Goal: Information Seeking & Learning: Learn about a topic

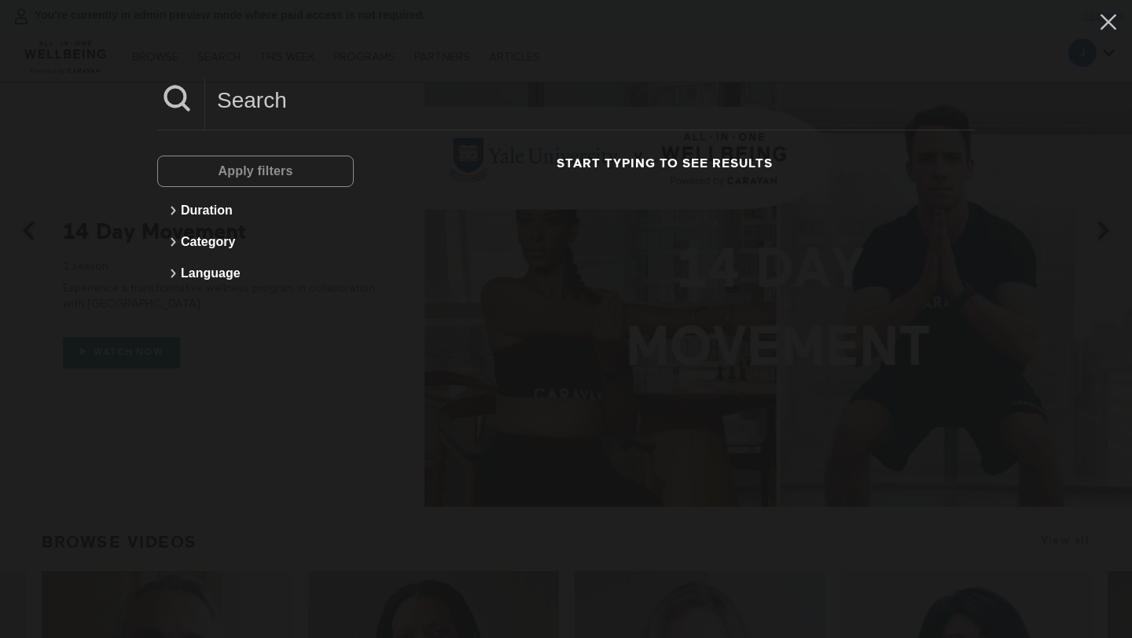
click at [273, 109] on input at bounding box center [589, 100] width 769 height 43
paste input "The Psychology Of Aging Gracefully"
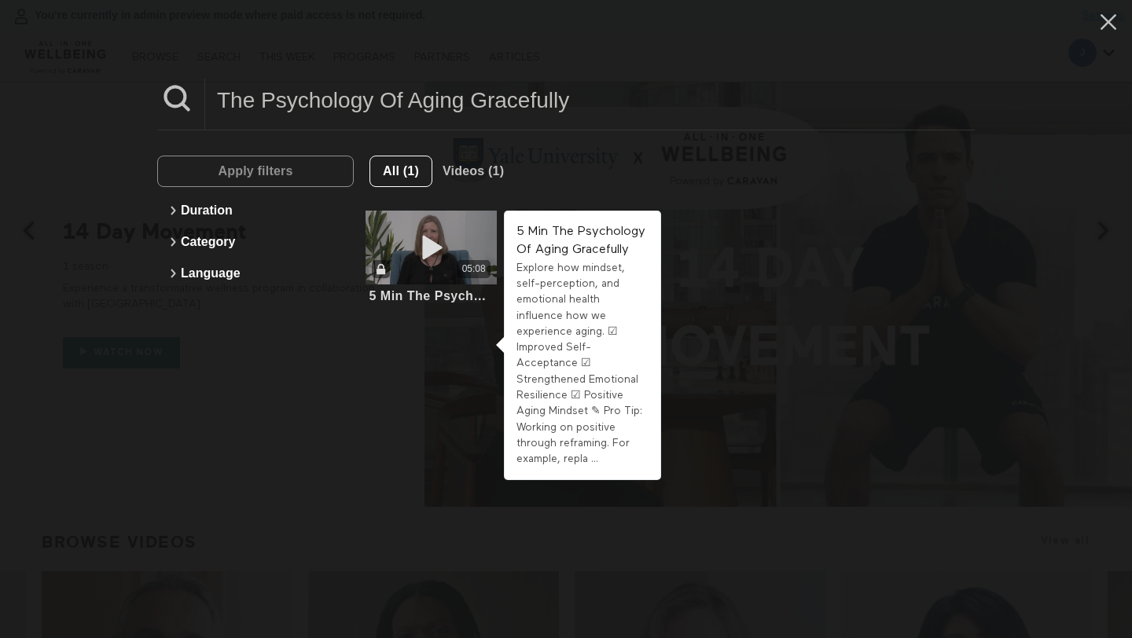
type input "The Psychology Of Aging Gracefully"
click at [427, 256] on icon at bounding box center [431, 248] width 47 height 28
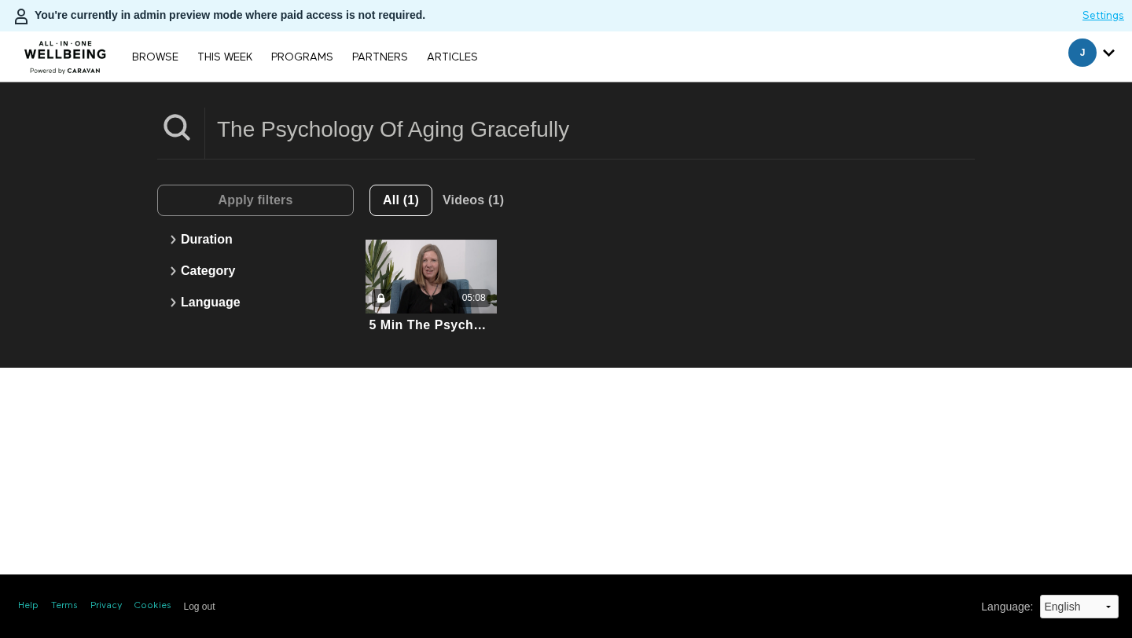
click at [343, 123] on input "The Psychology Of Aging Gracefully" at bounding box center [589, 129] width 769 height 43
paste input "Affirmations For Aging Mind"
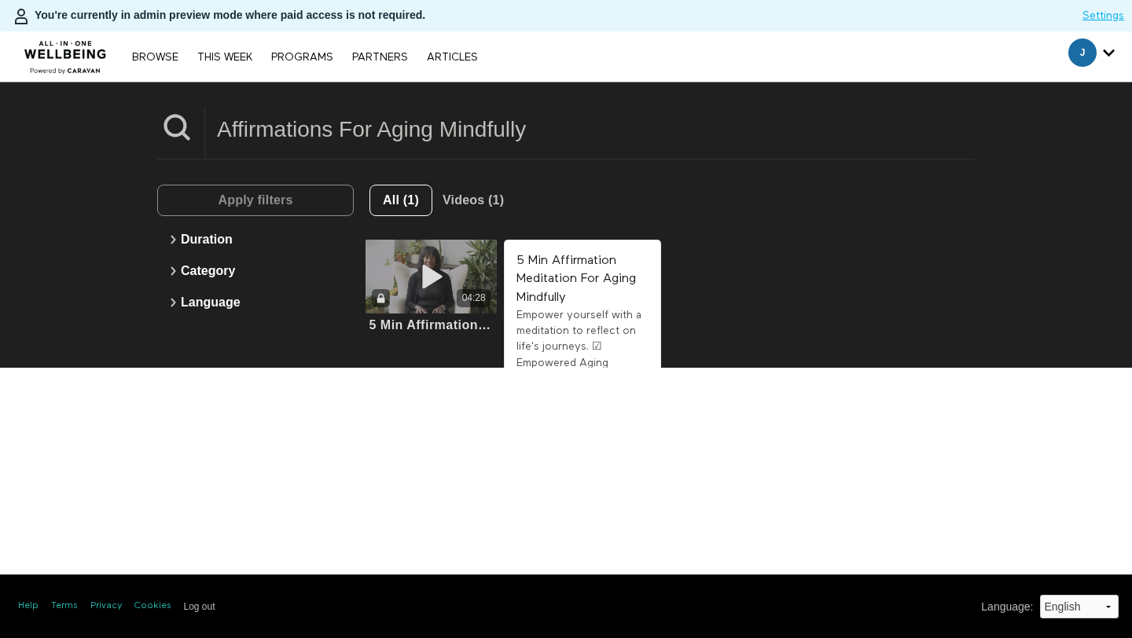
type input "Affirmations For Aging Mindfully"
click at [450, 295] on div "04:28" at bounding box center [430, 298] width 131 height 18
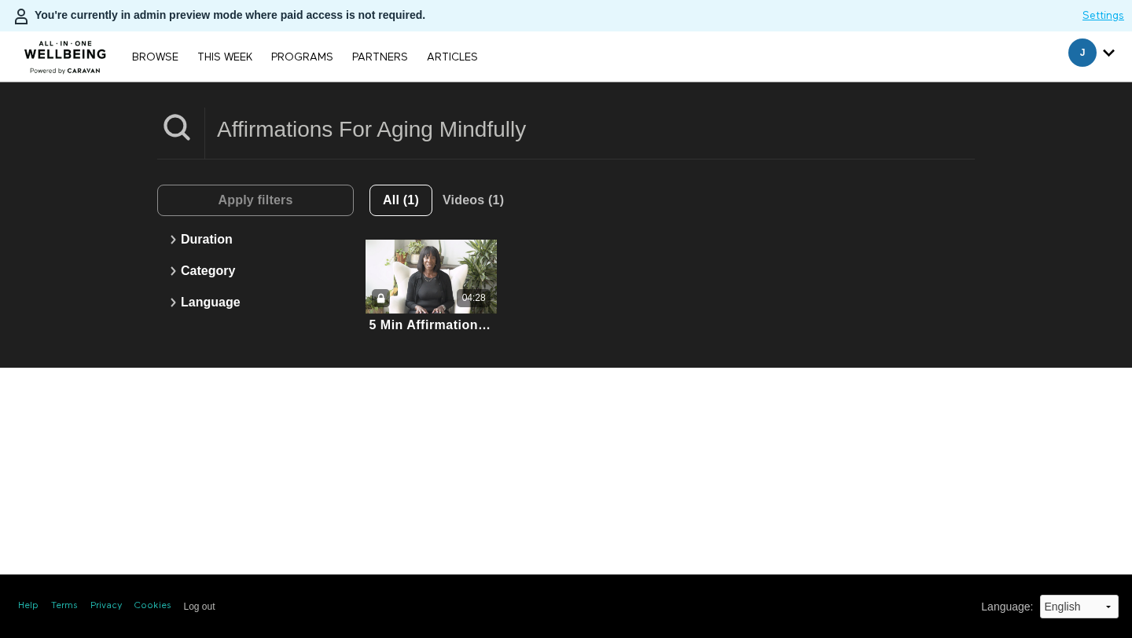
click at [351, 131] on input "Affirmations For Aging Mindfully" at bounding box center [589, 129] width 769 height 43
paste input "Healthy Aging-Skin Habits"
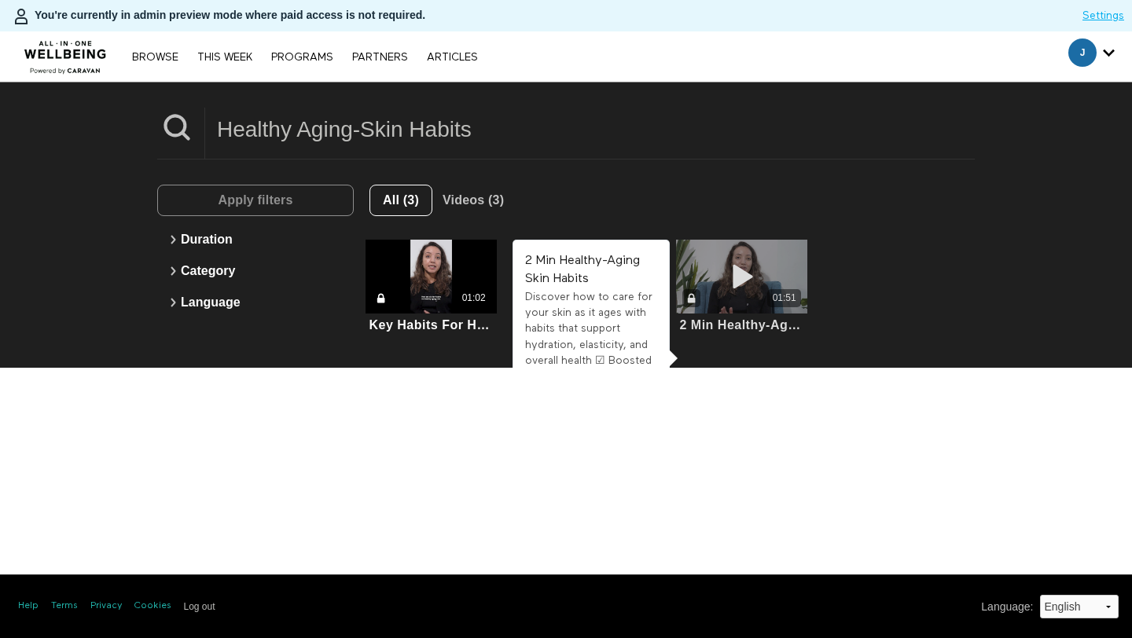
type input "Healthy Aging-Skin Habits"
click at [732, 306] on div "01:51" at bounding box center [741, 298] width 131 height 18
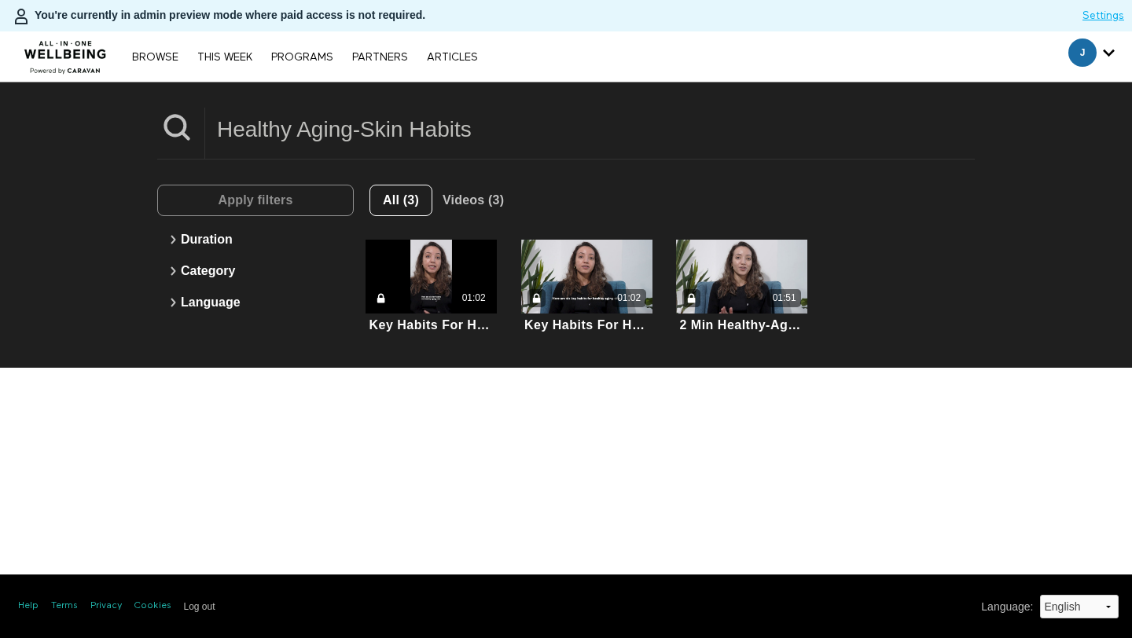
click at [356, 134] on input "Healthy Aging-Skin Habits" at bounding box center [589, 129] width 769 height 43
paste input "Sleep & Aging"
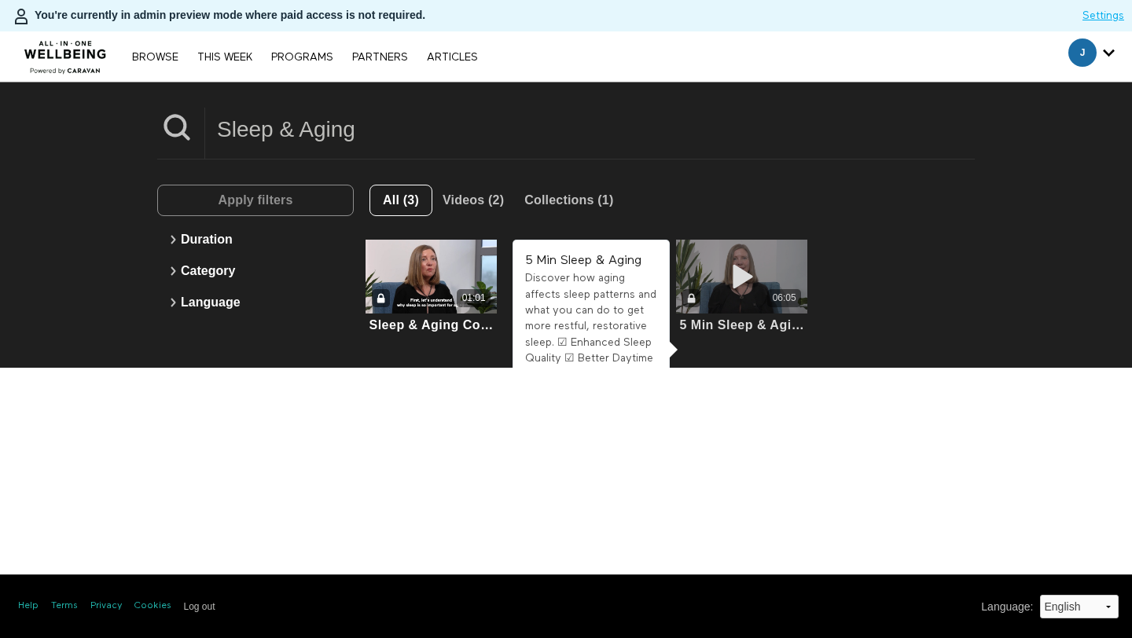
type input "Sleep & Aging"
click at [748, 281] on icon at bounding box center [741, 277] width 47 height 28
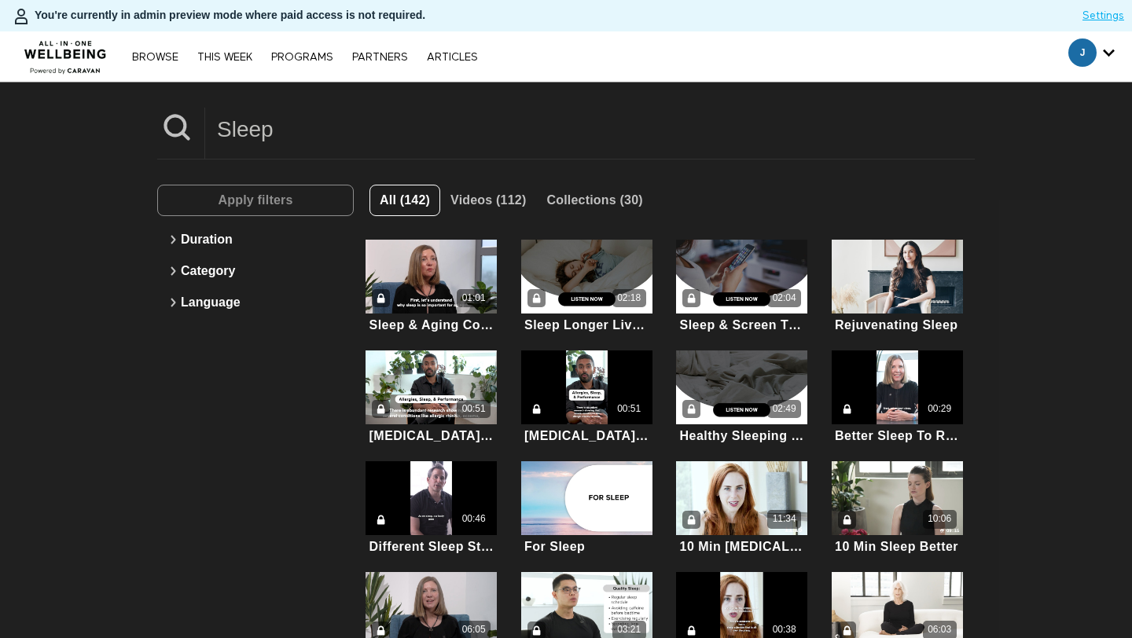
click at [305, 144] on input "Sleep" at bounding box center [589, 129] width 769 height 43
paste input "Oral Health & Aging"
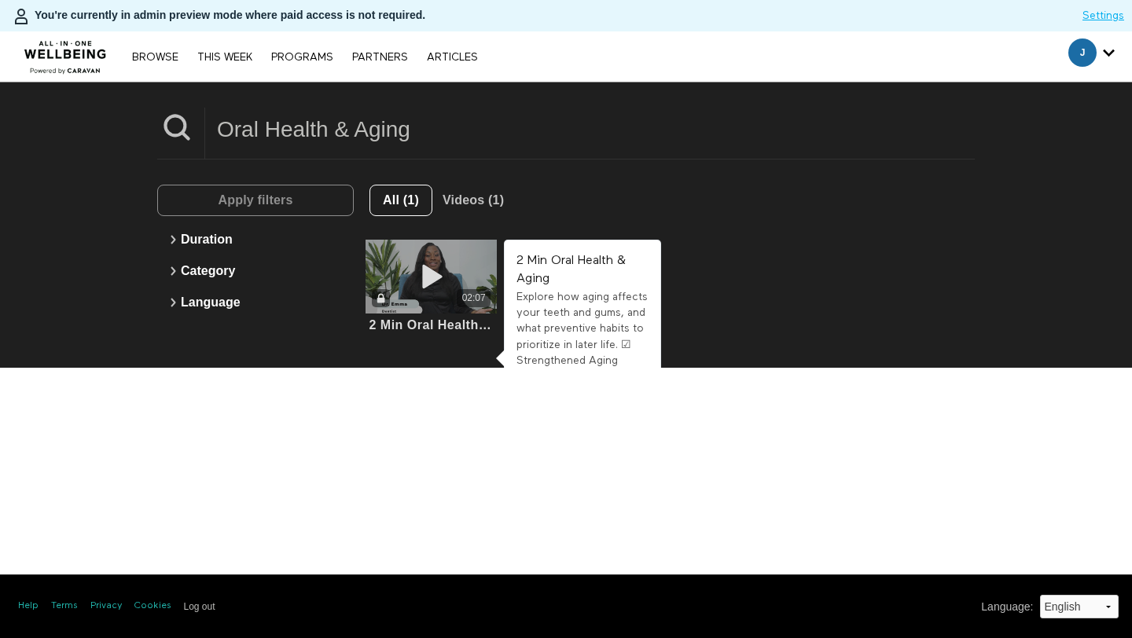
type input "Oral Health & Aging"
click at [417, 307] on div "02:07" at bounding box center [430, 277] width 131 height 74
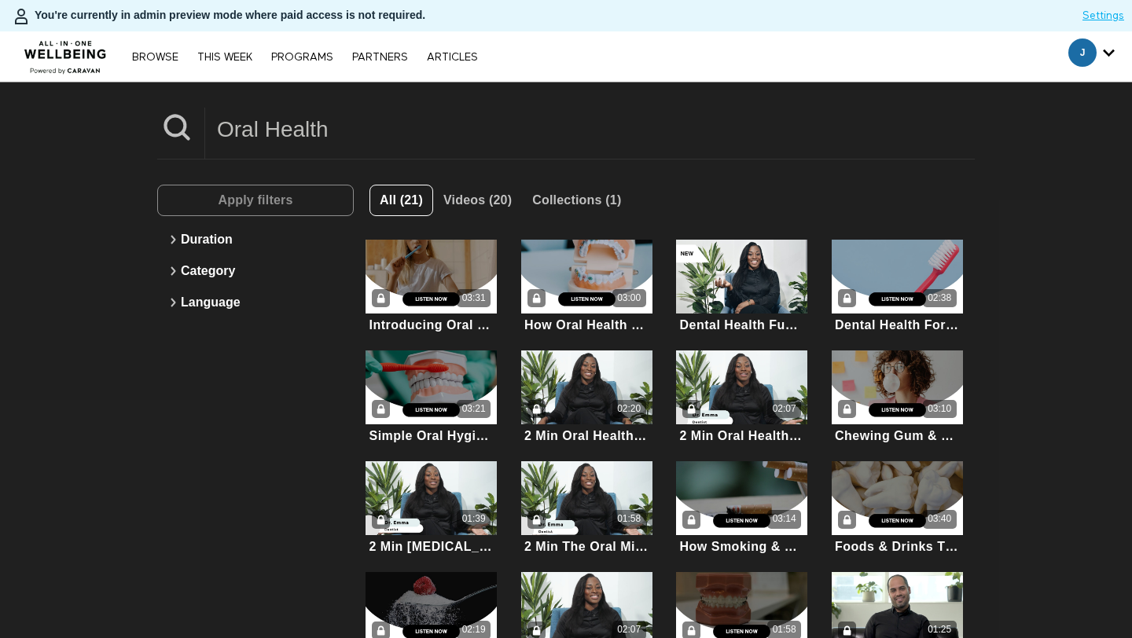
click at [329, 125] on input "Oral Health" at bounding box center [589, 129] width 769 height 43
paste input "Nutrition For Aging Gracefully"
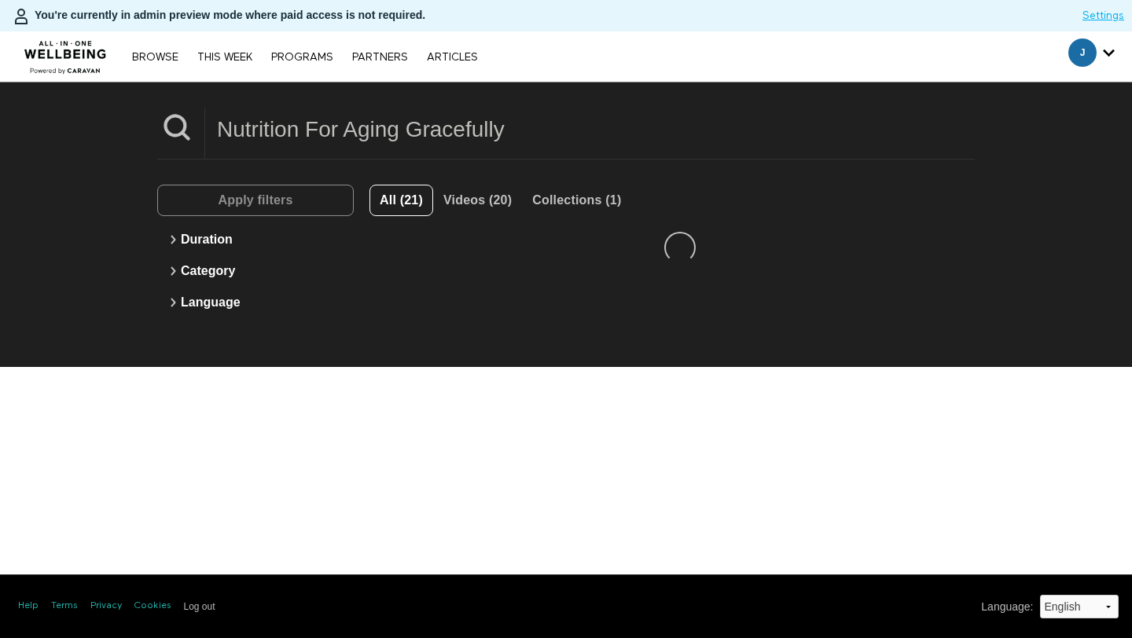
type input "Nutrition For Aging Gracefully"
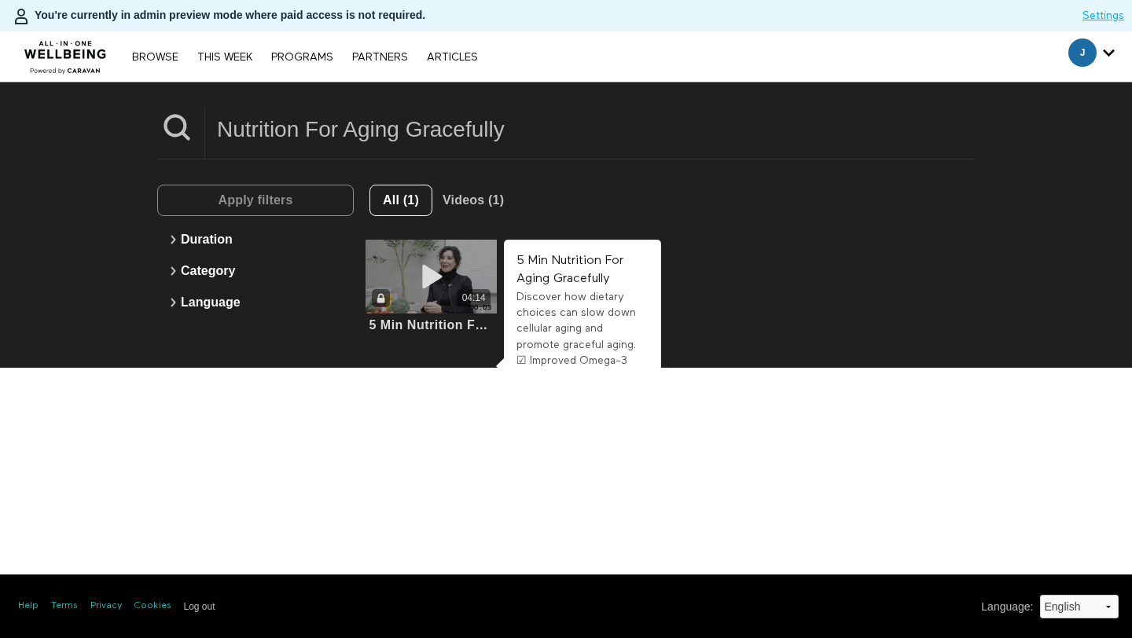
click at [439, 286] on icon at bounding box center [431, 277] width 47 height 28
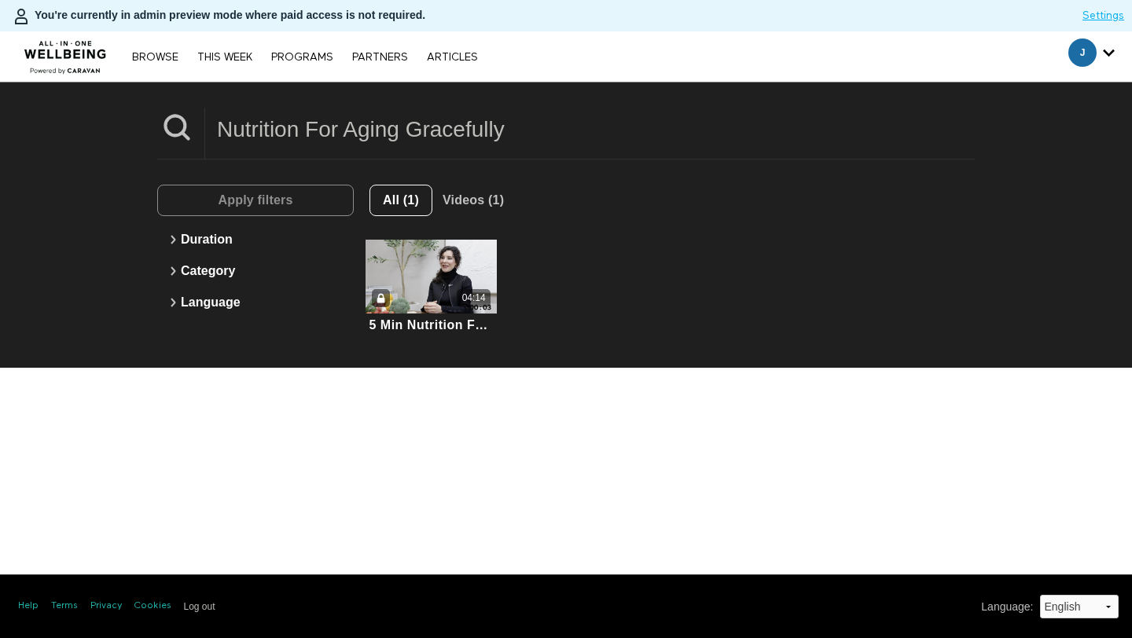
click at [380, 138] on input "Nutrition For Aging Gracefully" at bounding box center [589, 129] width 769 height 43
paste input "Yoga For Healthy Aging"
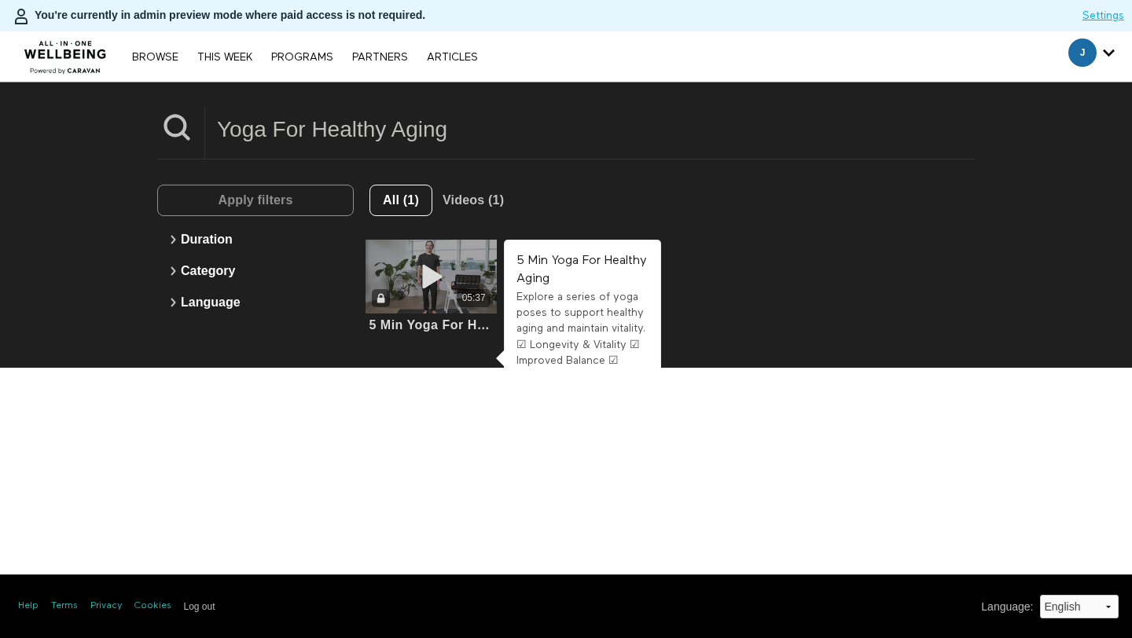
type input "Yoga For Healthy Aging"
click at [446, 277] on icon at bounding box center [431, 277] width 47 height 28
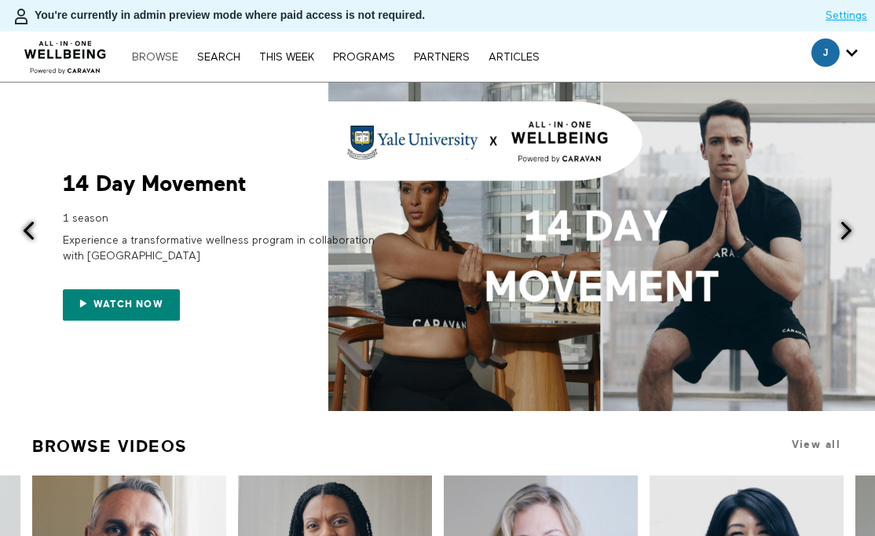
click at [180, 61] on link "Browse" at bounding box center [155, 57] width 62 height 11
click at [213, 61] on link "Search" at bounding box center [218, 57] width 59 height 11
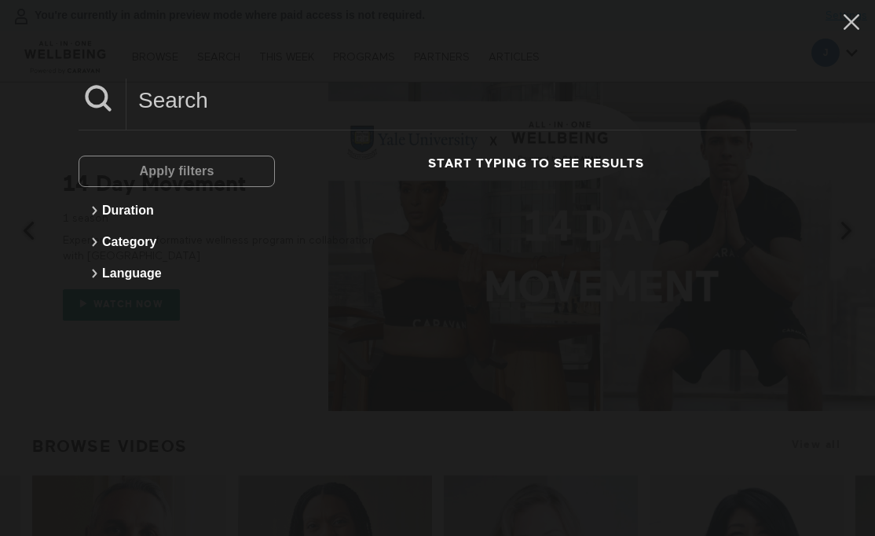
click at [256, 107] on input at bounding box center [462, 100] width 670 height 43
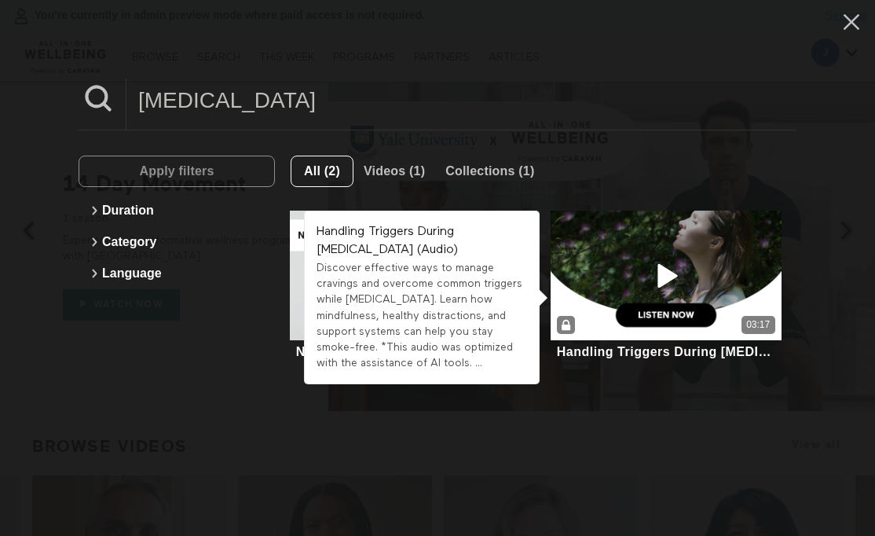
type input "[MEDICAL_DATA]"
click at [441, 299] on div "Discover effective ways to manage cravings and overcome common triggers while […" at bounding box center [422, 316] width 211 height 112
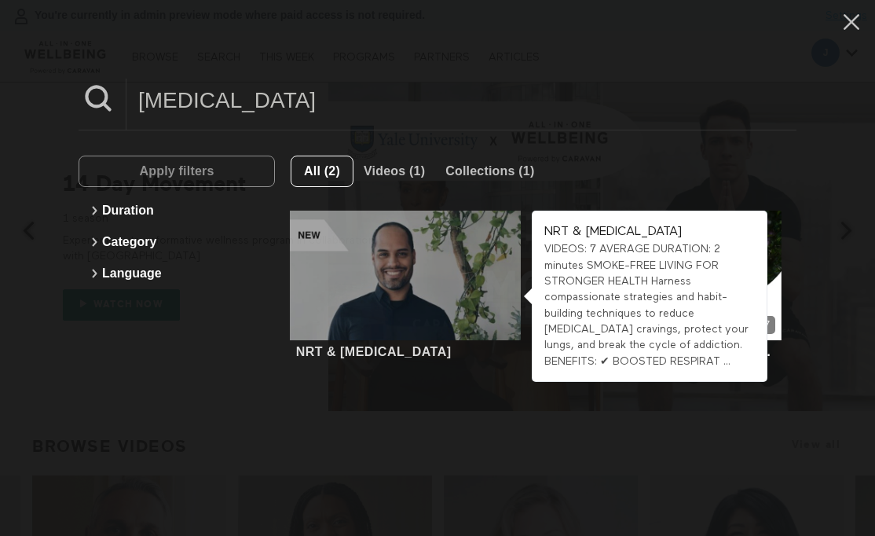
click at [391, 262] on div at bounding box center [405, 276] width 230 height 130
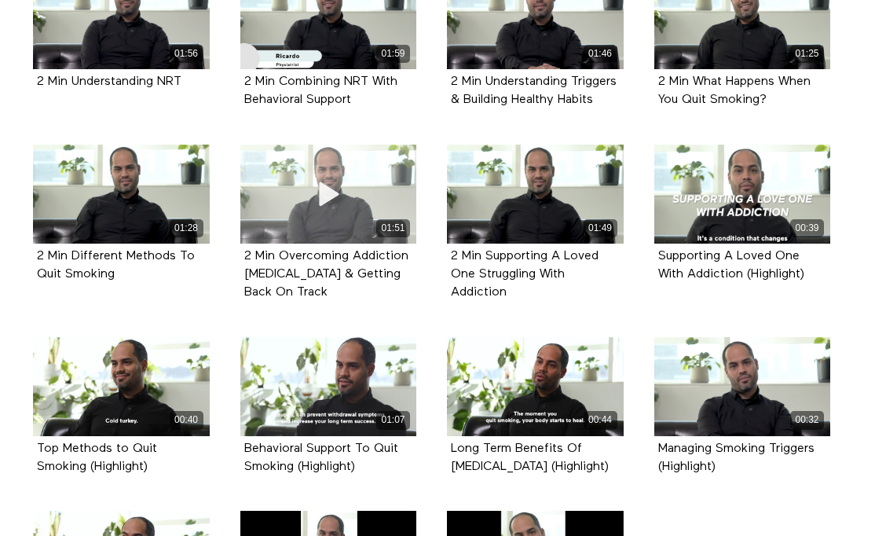
scroll to position [456, 0]
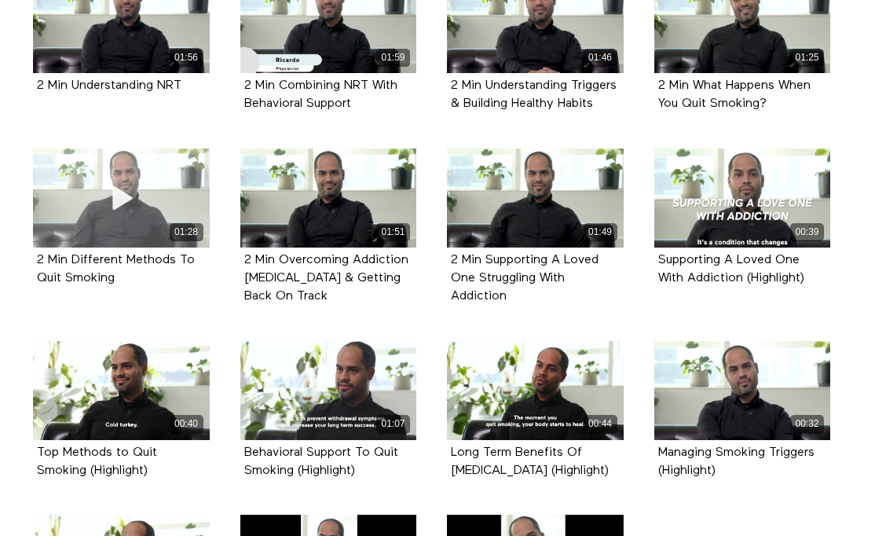
click at [173, 200] on div "01:28" at bounding box center [121, 198] width 177 height 99
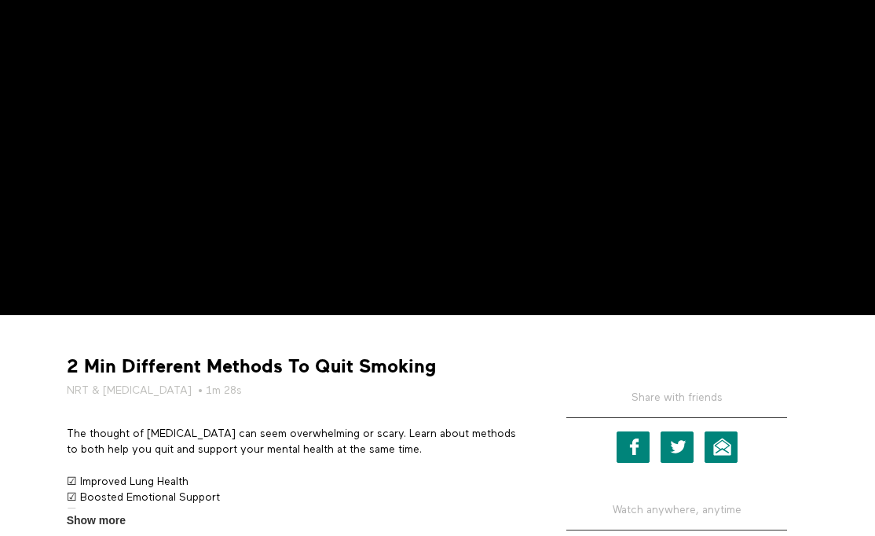
scroll to position [248, 0]
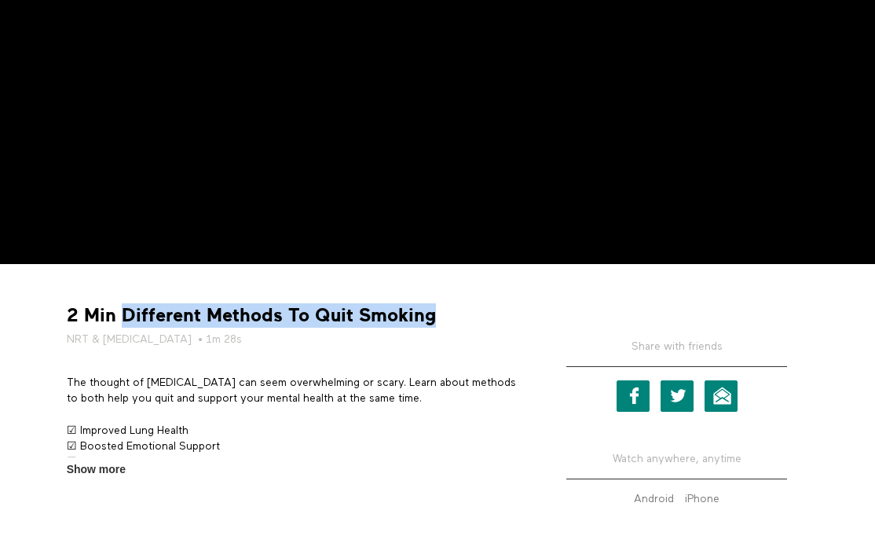
drag, startPoint x: 123, startPoint y: 320, endPoint x: 464, endPoint y: 328, distance: 340.4
click at [464, 328] on div "2 Min Different Methods To Quit Smoking NRT & Smoking Cessation • 1m 28s" at bounding box center [294, 325] width 467 height 44
copy strong "Different Methods To Quit Smoking"
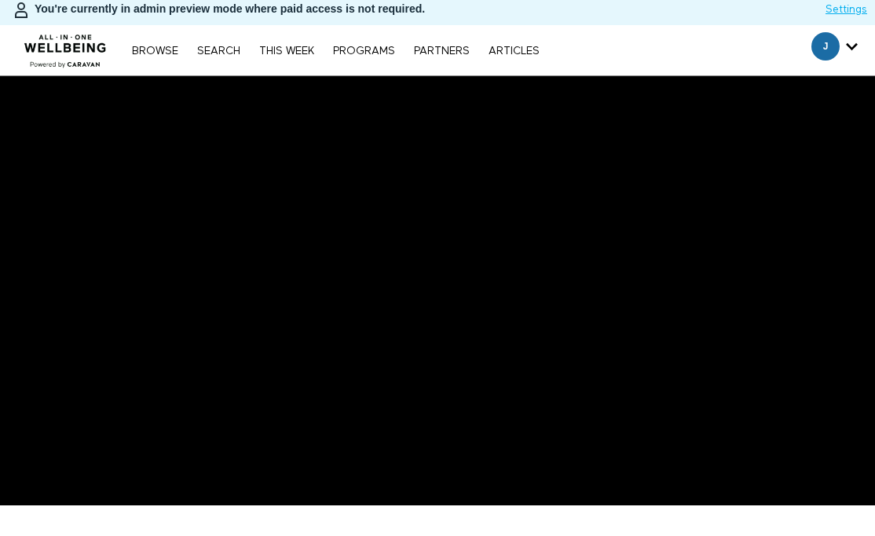
scroll to position [0, 0]
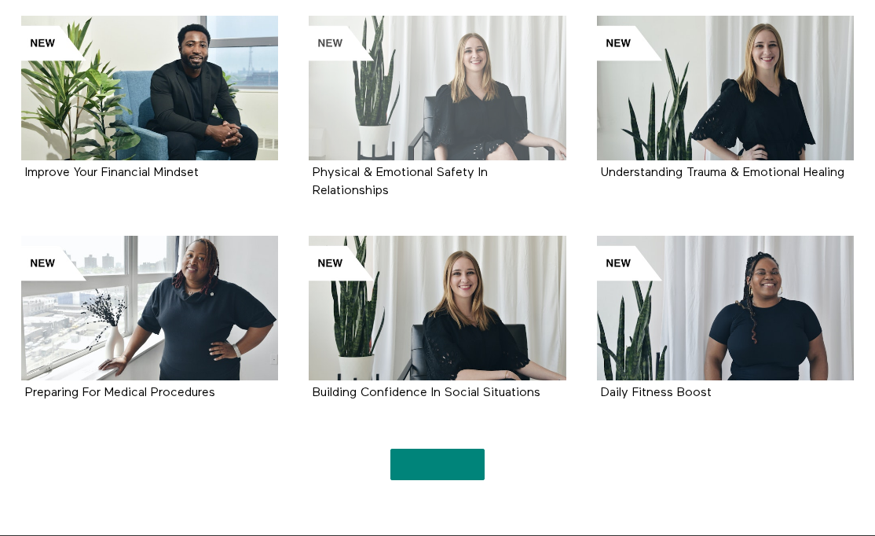
scroll to position [1624, 0]
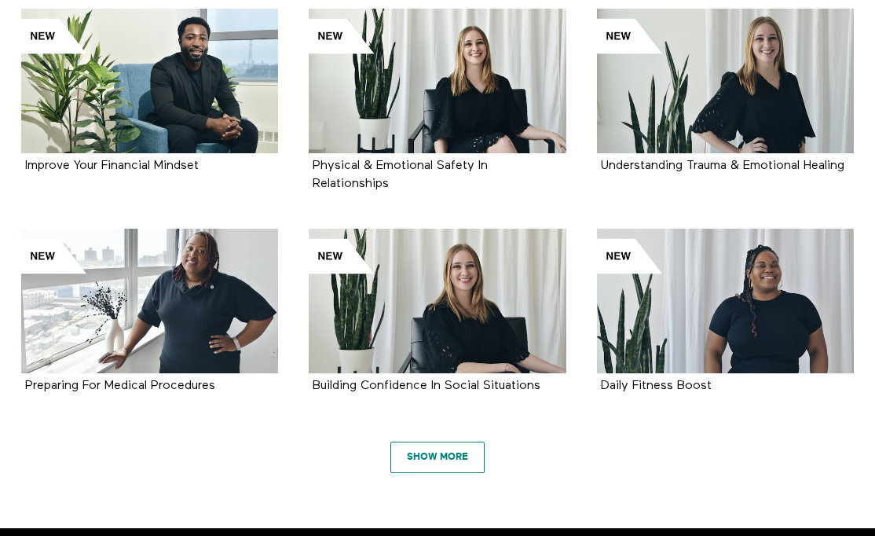
click at [424, 442] on link "Show More" at bounding box center [438, 457] width 94 height 31
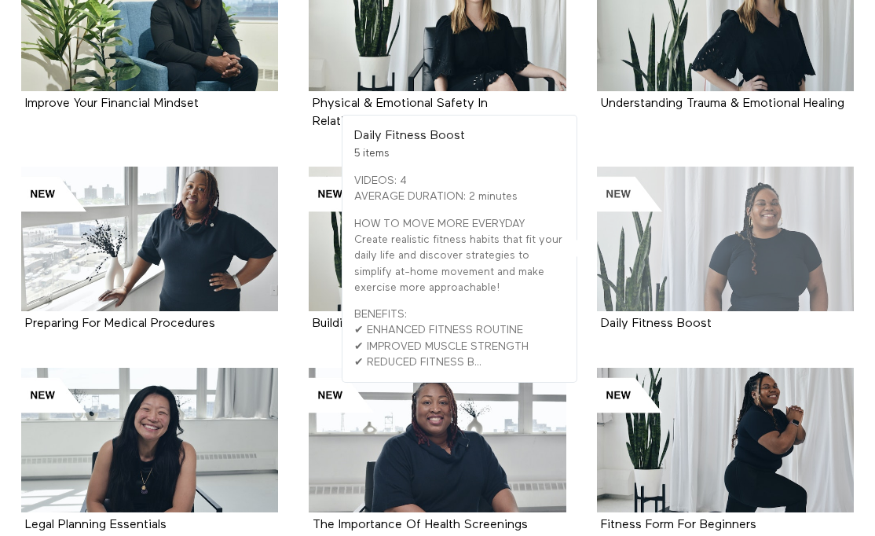
scroll to position [1758, 0]
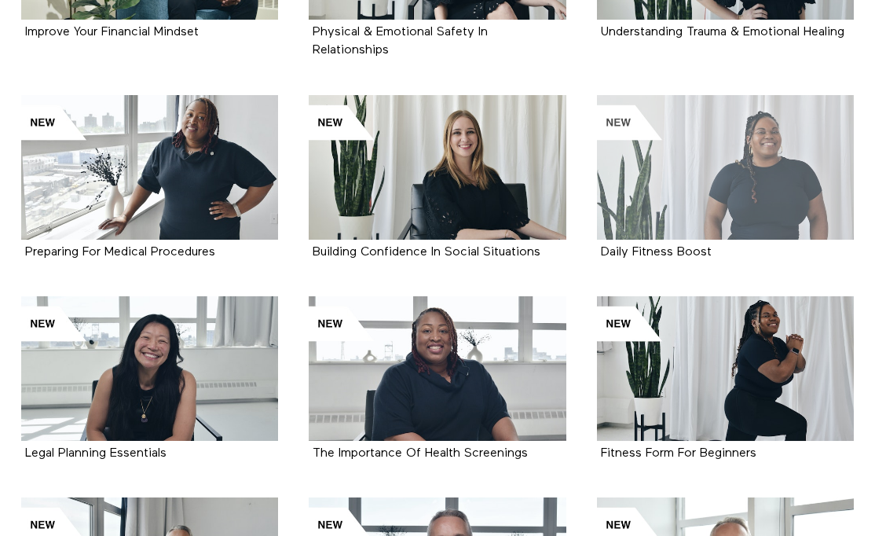
click at [711, 171] on div at bounding box center [725, 167] width 257 height 145
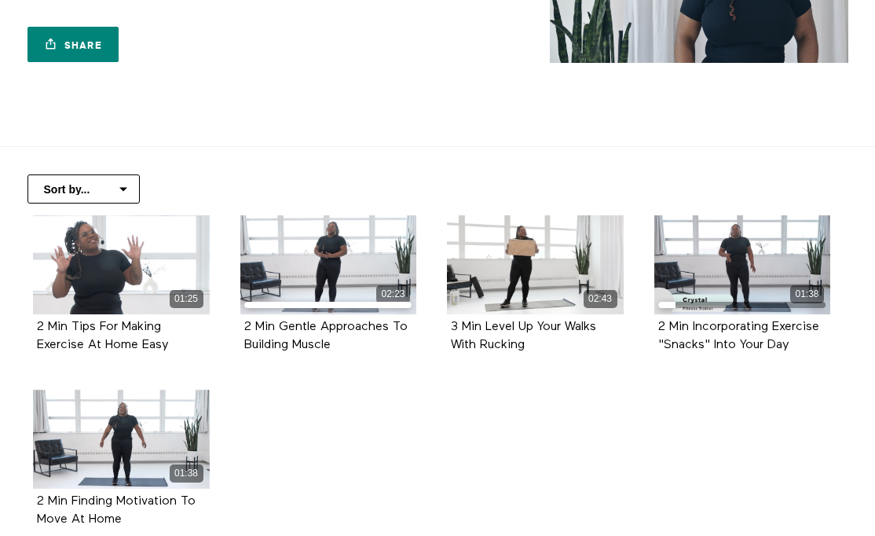
scroll to position [220, 0]
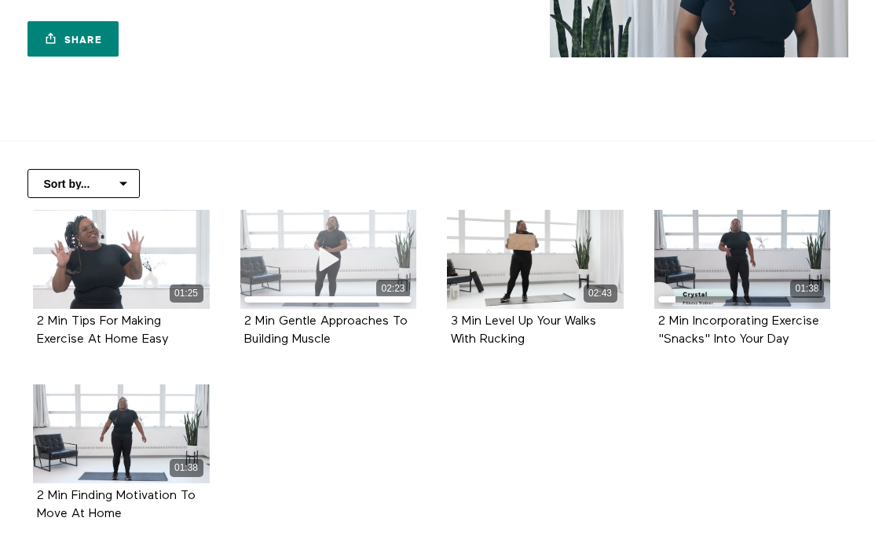
click at [297, 270] on div "02:23" at bounding box center [328, 259] width 177 height 99
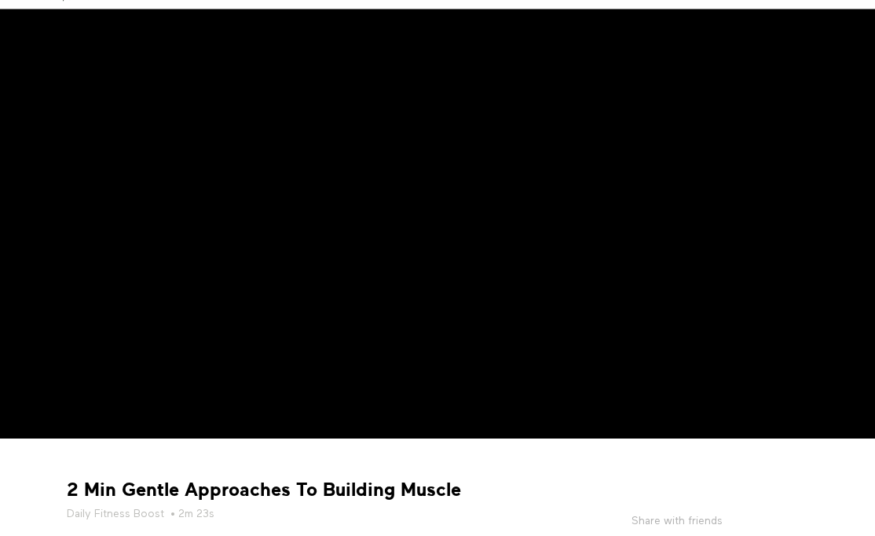
scroll to position [191, 0]
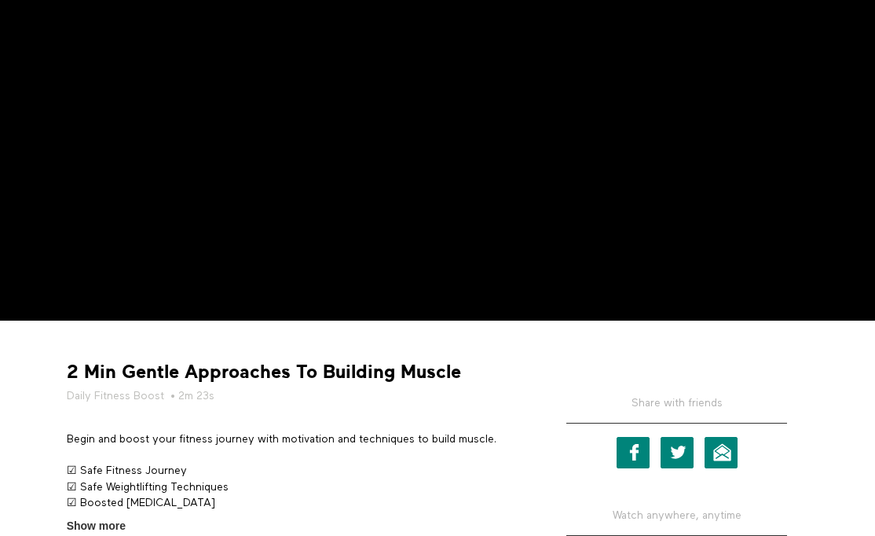
drag, startPoint x: 118, startPoint y: 376, endPoint x: 477, endPoint y: 377, distance: 359.1
click at [477, 377] on div "2 Min Gentle Approaches To Building Muscle Daily Fitness Boost • 2m 23s" at bounding box center [294, 382] width 467 height 44
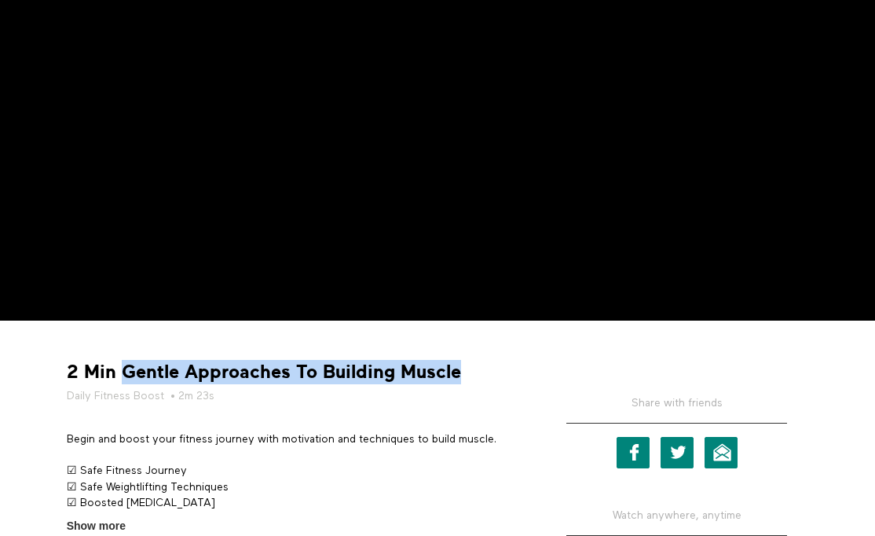
drag, startPoint x: 471, startPoint y: 376, endPoint x: 124, endPoint y: 375, distance: 346.6
click at [124, 375] on div "2 Min Gentle Approaches To Building Muscle Daily Fitness Boost • 2m 23s" at bounding box center [294, 382] width 467 height 44
copy strong "Gentle Approaches To Building Muscle"
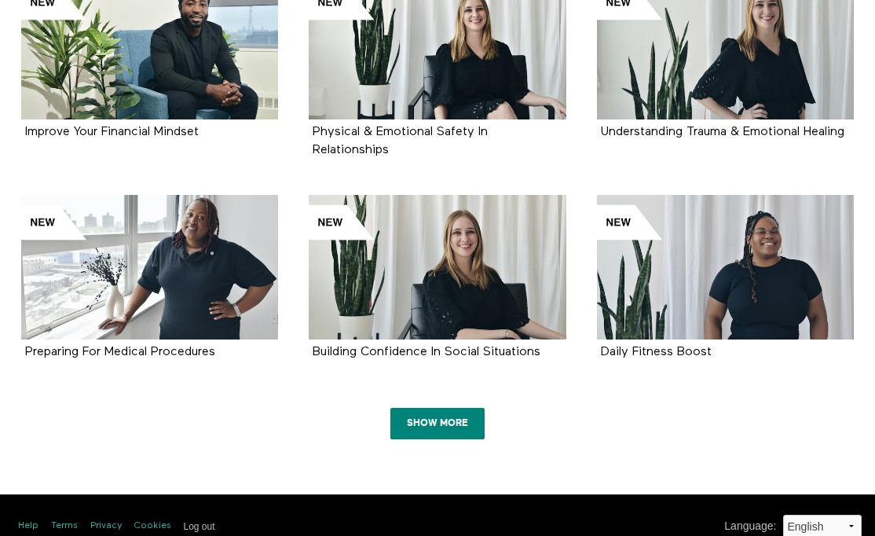
scroll to position [1661, 0]
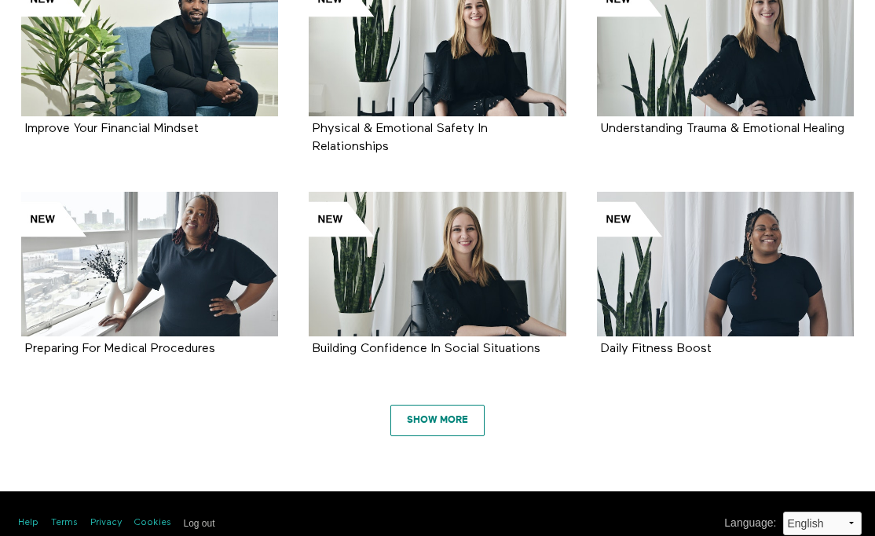
click at [431, 405] on link "Show More" at bounding box center [438, 420] width 94 height 31
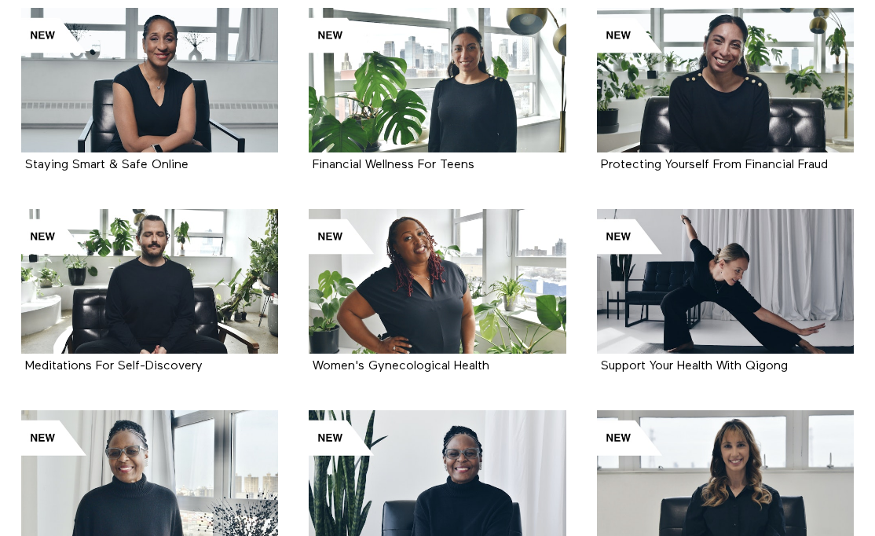
scroll to position [3273, 0]
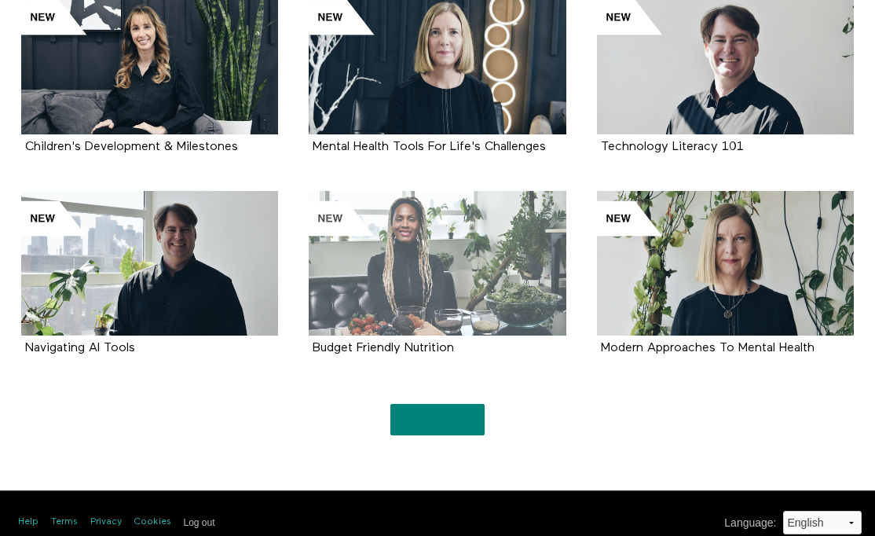
click at [429, 269] on div at bounding box center [437, 263] width 257 height 145
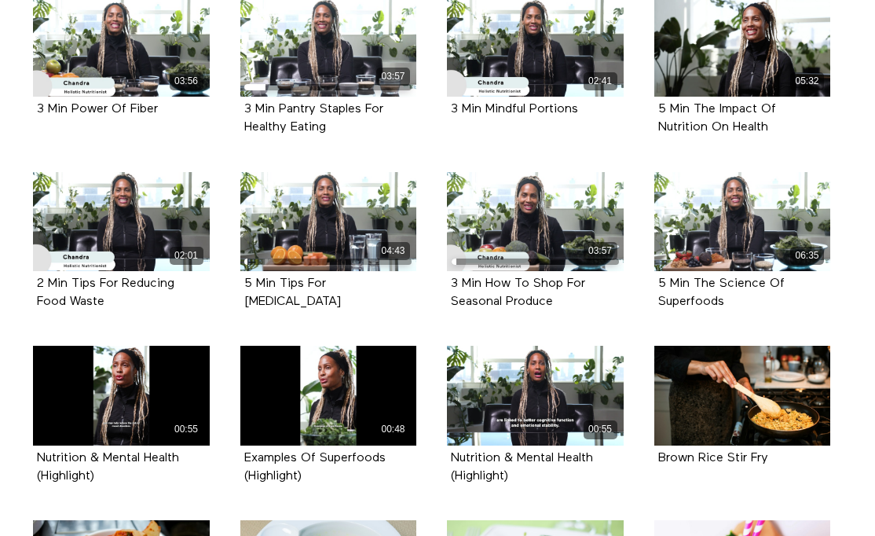
scroll to position [395, 0]
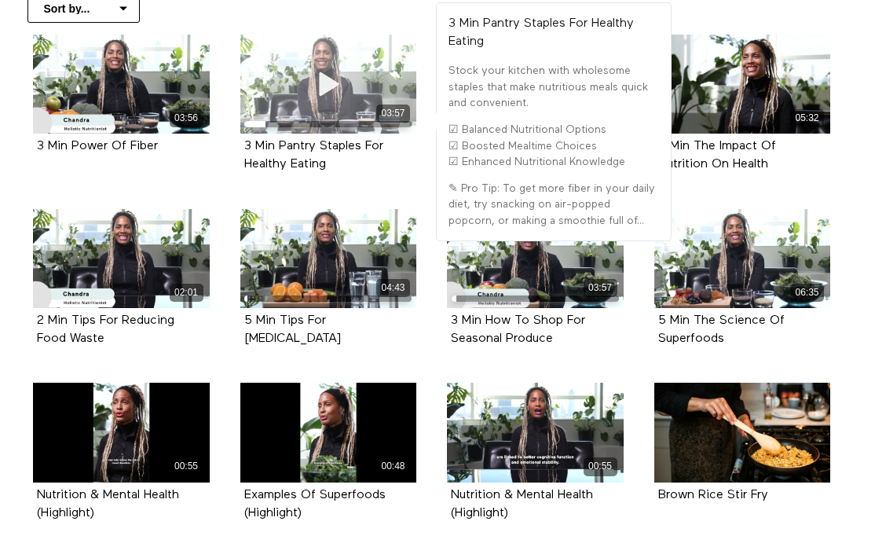
click at [336, 79] on icon at bounding box center [328, 85] width 47 height 28
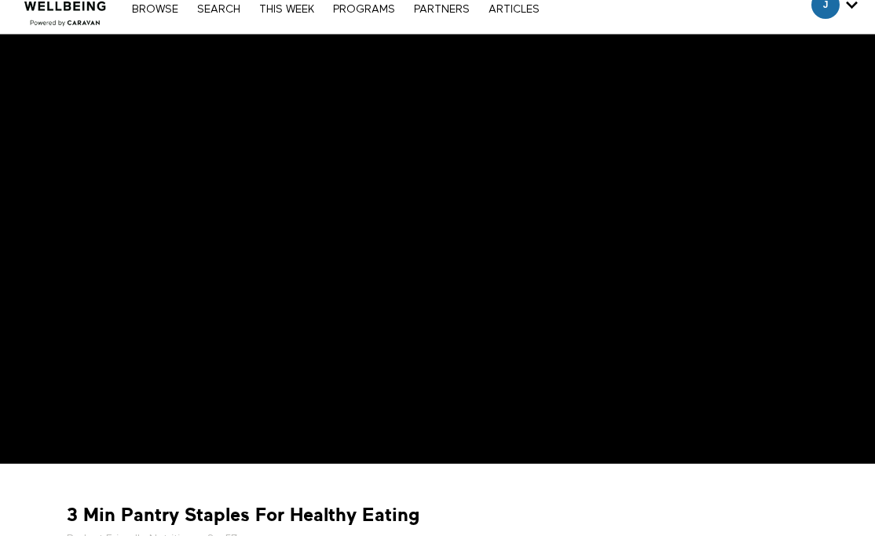
scroll to position [162, 0]
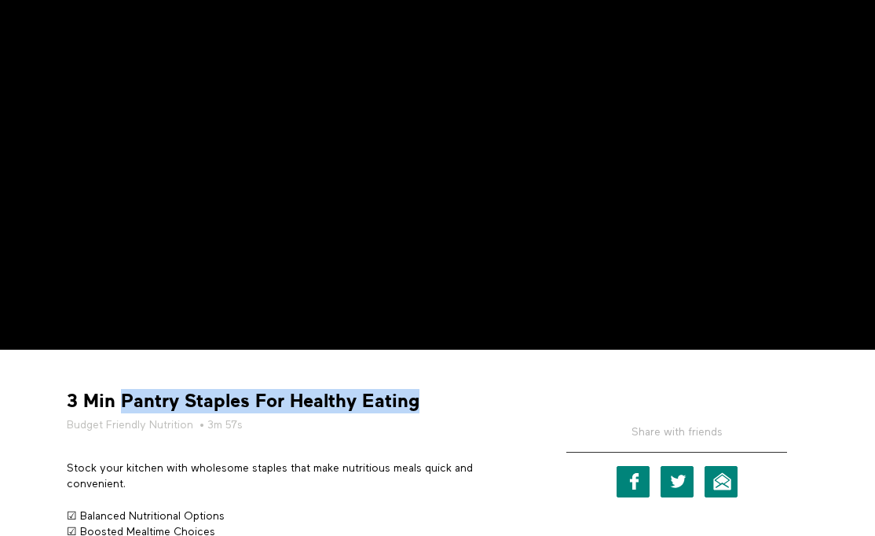
drag, startPoint x: 123, startPoint y: 400, endPoint x: 495, endPoint y: 410, distance: 371.8
click at [495, 410] on div "3 Min Pantry Staples For Healthy Eating Budget Friendly Nutrition • 3m 57s" at bounding box center [294, 411] width 467 height 44
copy strong "Pantry Staples For Healthy Eating"
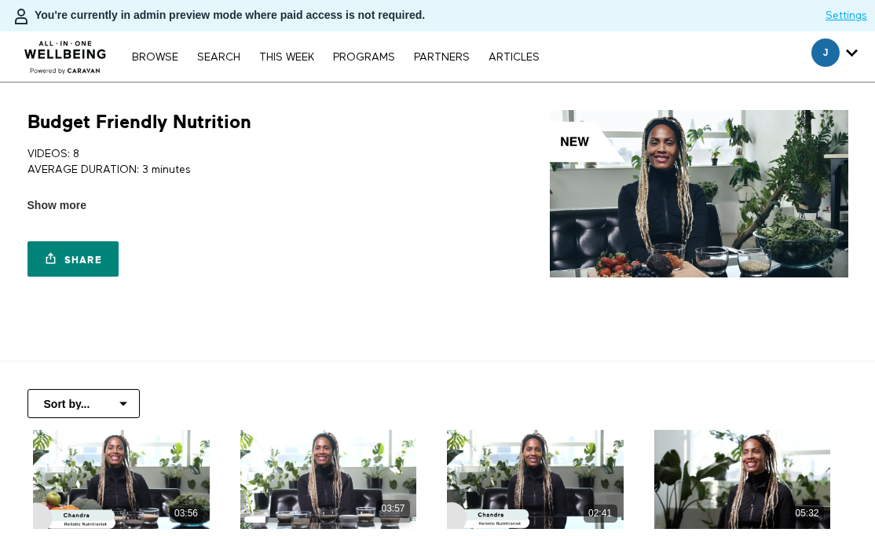
scroll to position [395, 0]
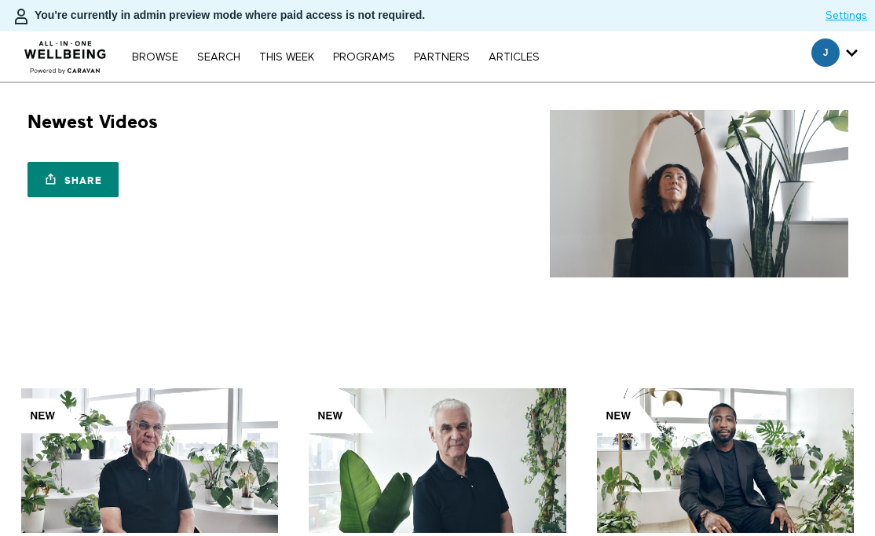
scroll to position [1661, 0]
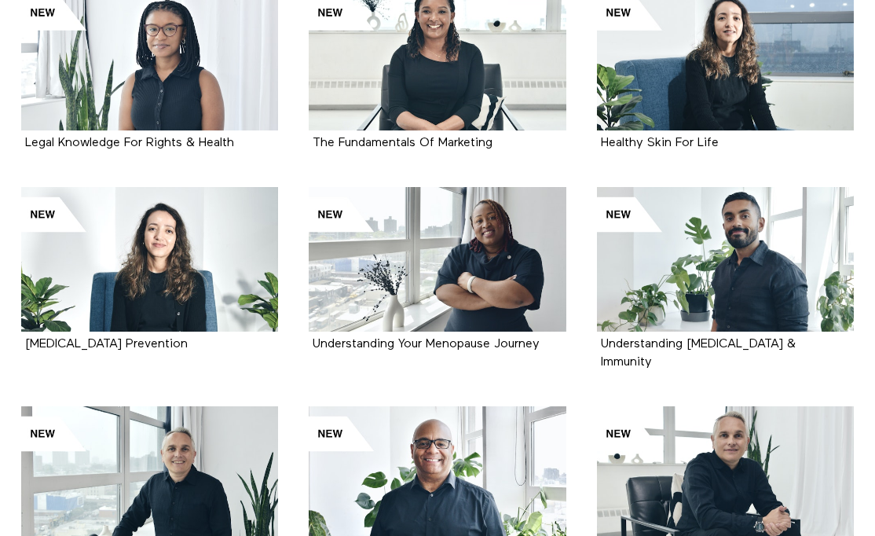
scroll to position [0, 0]
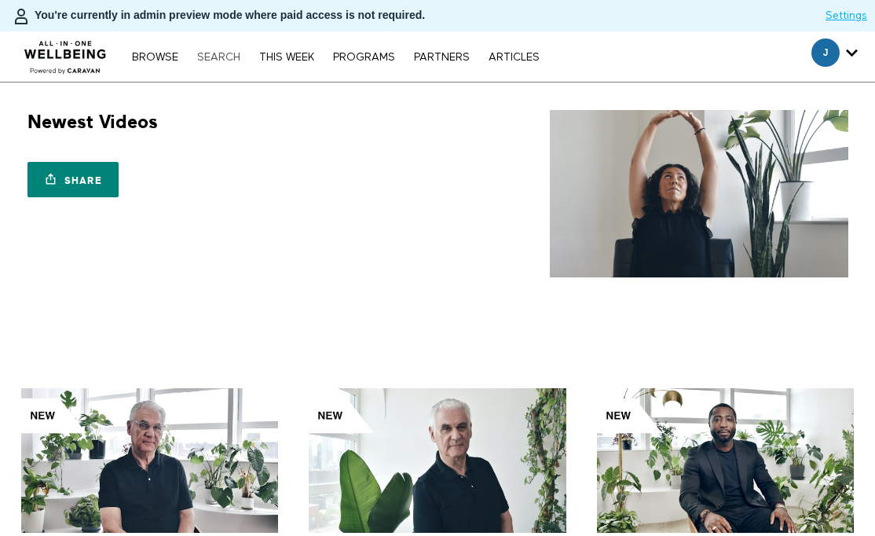
click at [212, 53] on link "Search" at bounding box center [218, 57] width 59 height 11
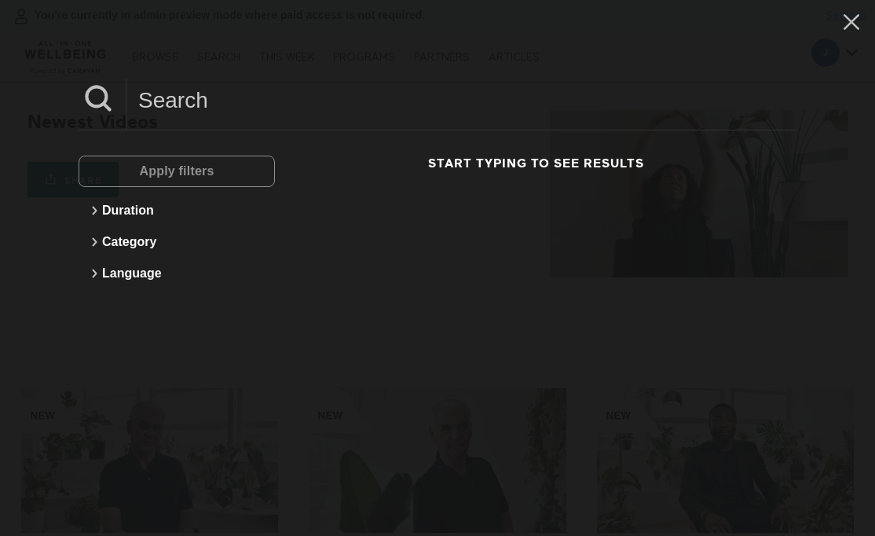
click at [262, 105] on input at bounding box center [462, 100] width 670 height 43
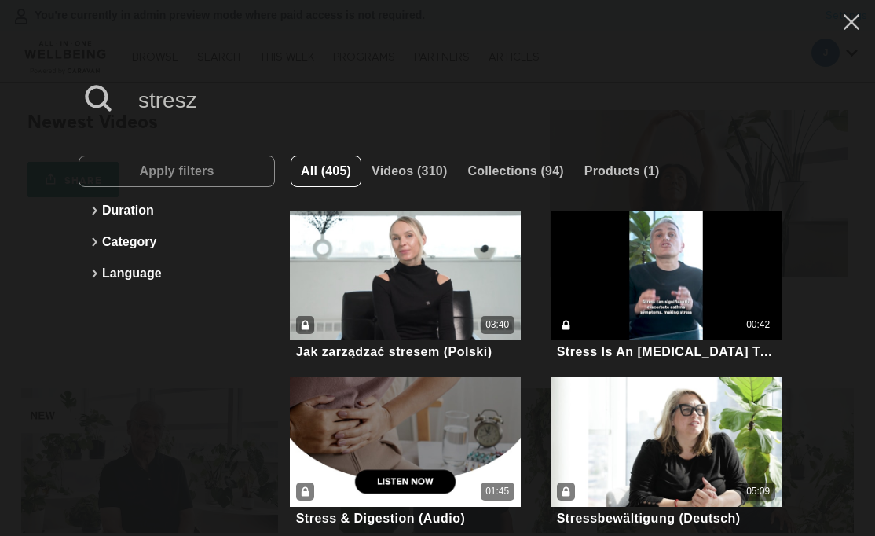
click at [270, 105] on input "stresz" at bounding box center [462, 100] width 670 height 43
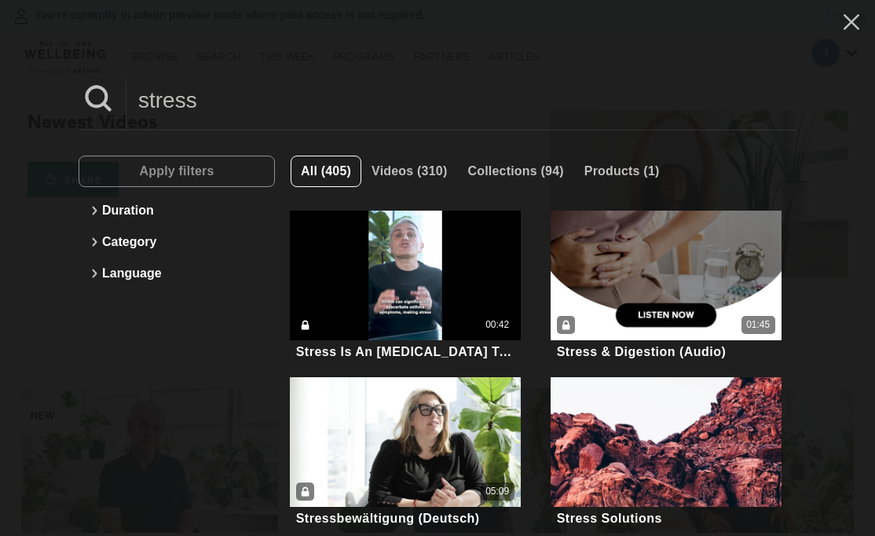
type input "stress"
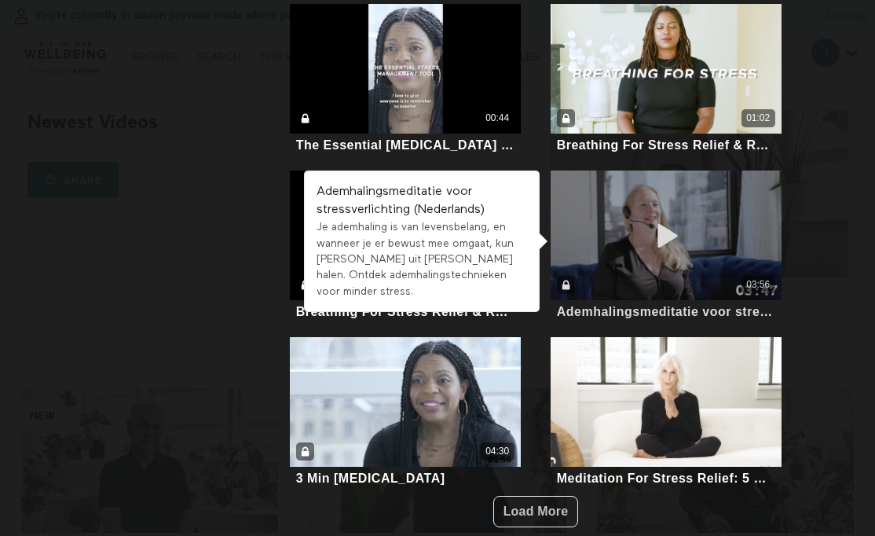
scroll to position [1385, 0]
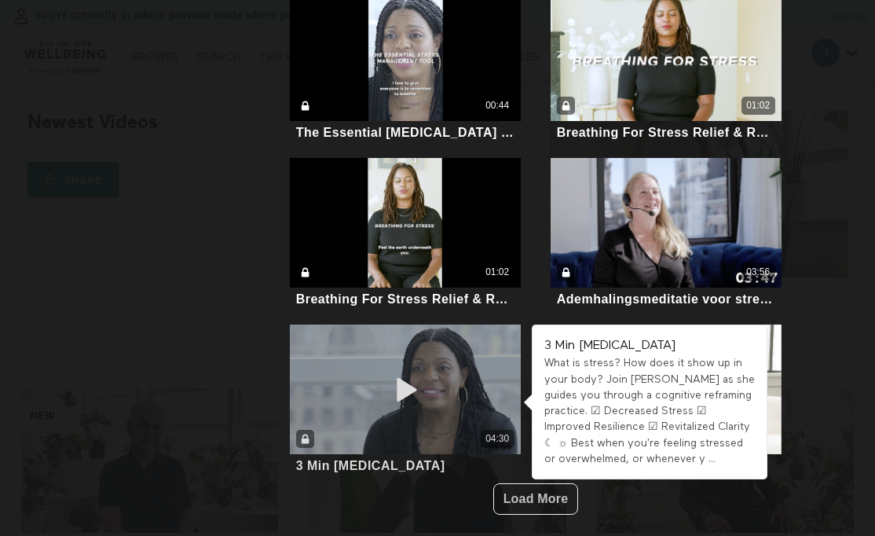
click at [457, 430] on div "04:30" at bounding box center [405, 439] width 230 height 18
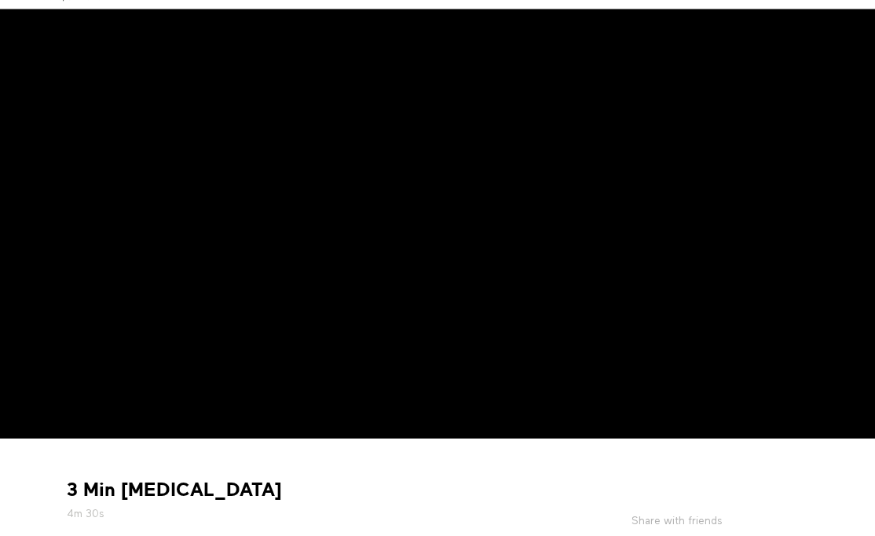
scroll to position [356, 0]
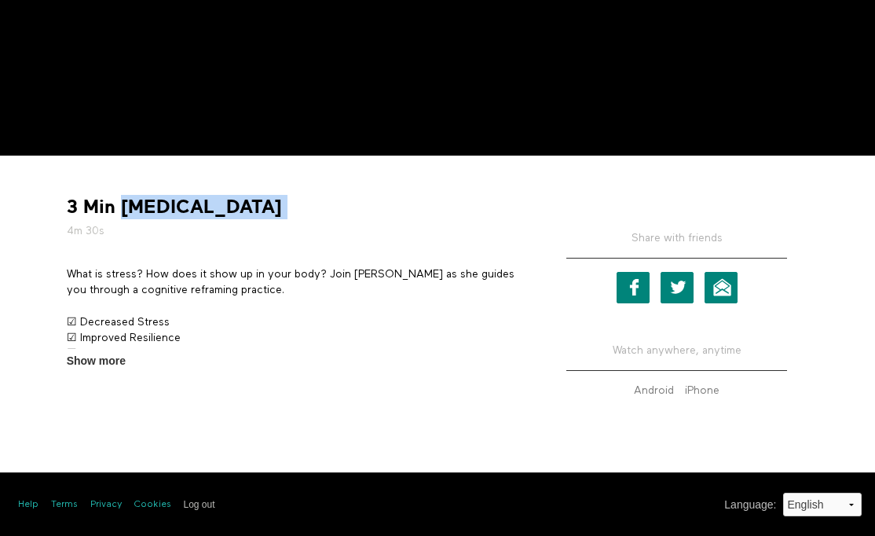
drag, startPoint x: 120, startPoint y: 210, endPoint x: 328, endPoint y: 218, distance: 207.6
click at [328, 218] on div "3 Min [MEDICAL_DATA] 4m 30s" at bounding box center [294, 217] width 467 height 44
copy div "[MEDICAL_DATA]"
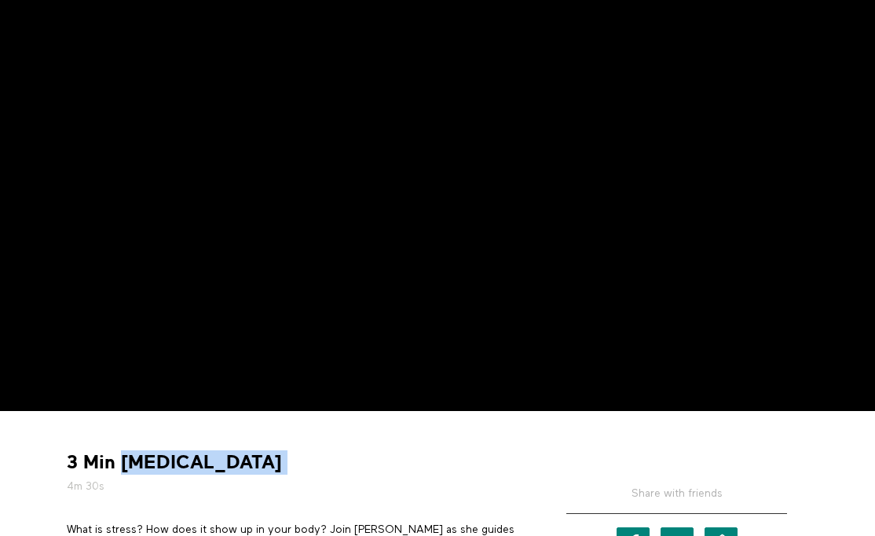
scroll to position [0, 0]
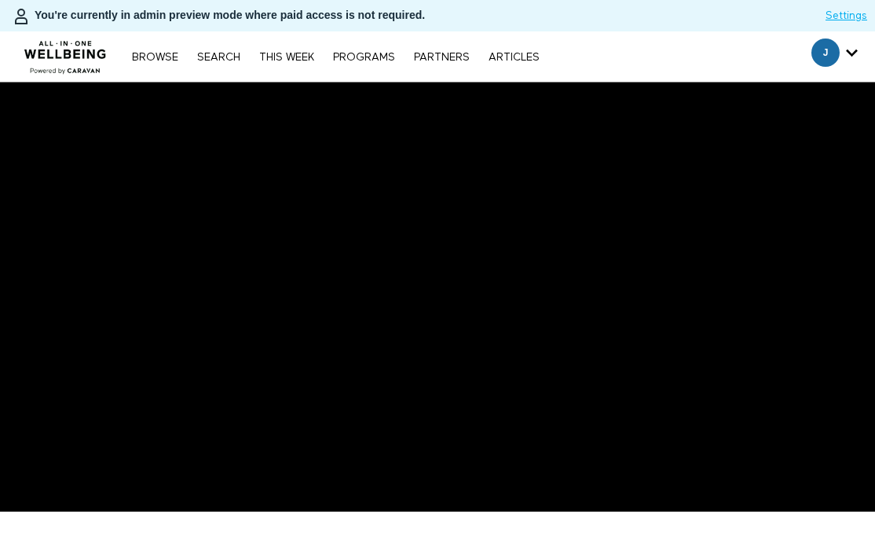
click at [225, 46] on div "Browse Search THIS WEEK PROGRAMS PARTNERS ARTICLES Subscribe Account settings M…" at bounding box center [301, 56] width 602 height 50
click at [225, 62] on link "Search" at bounding box center [218, 57] width 59 height 11
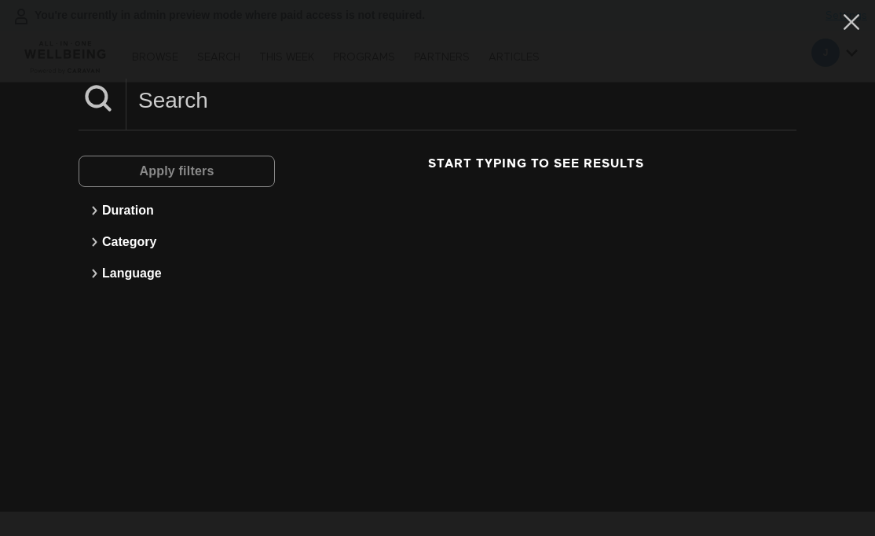
click at [260, 115] on input at bounding box center [462, 100] width 670 height 43
paste input "clinical preventative services"
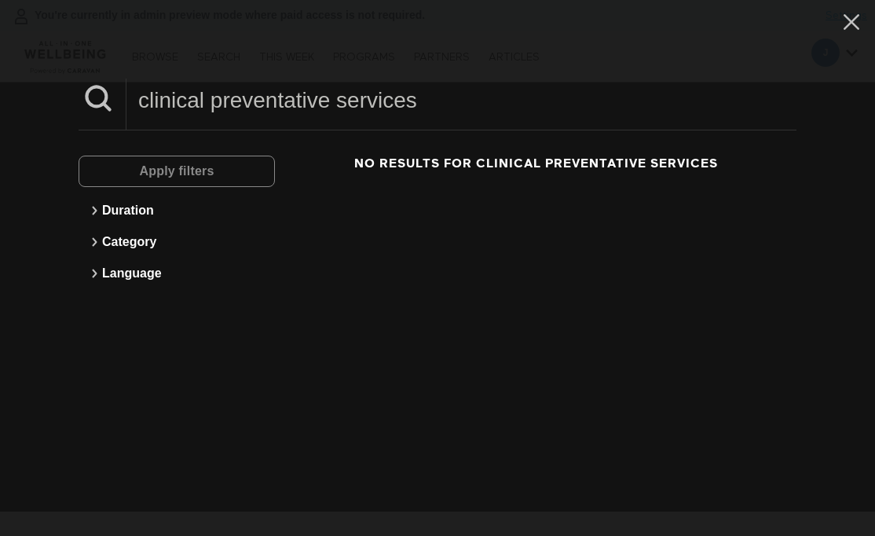
click at [381, 105] on input "clinical preventative services" at bounding box center [462, 100] width 670 height 43
drag, startPoint x: 211, startPoint y: 97, endPoint x: 124, endPoint y: 97, distance: 87.2
click at [124, 97] on div "clinical preventative" at bounding box center [438, 105] width 718 height 52
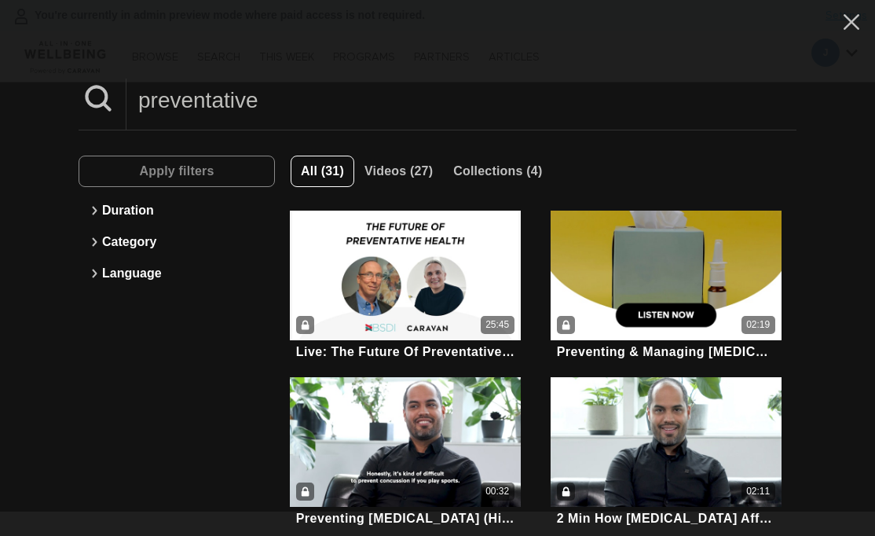
click at [284, 110] on input "preventative" at bounding box center [462, 100] width 670 height 43
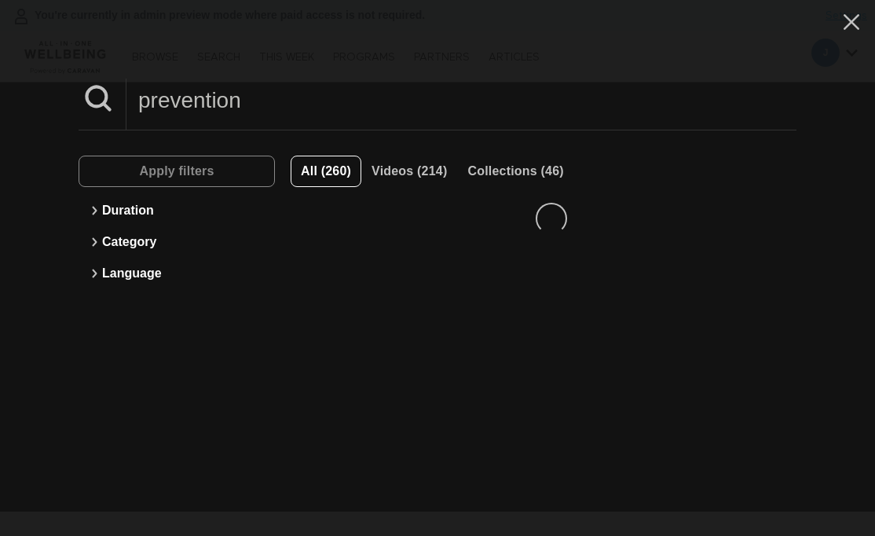
type input "prevention"
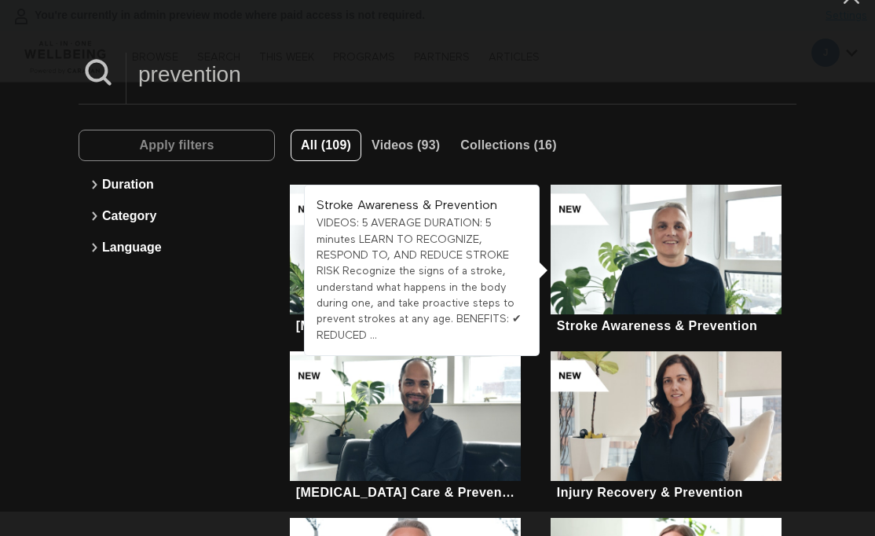
scroll to position [73, 0]
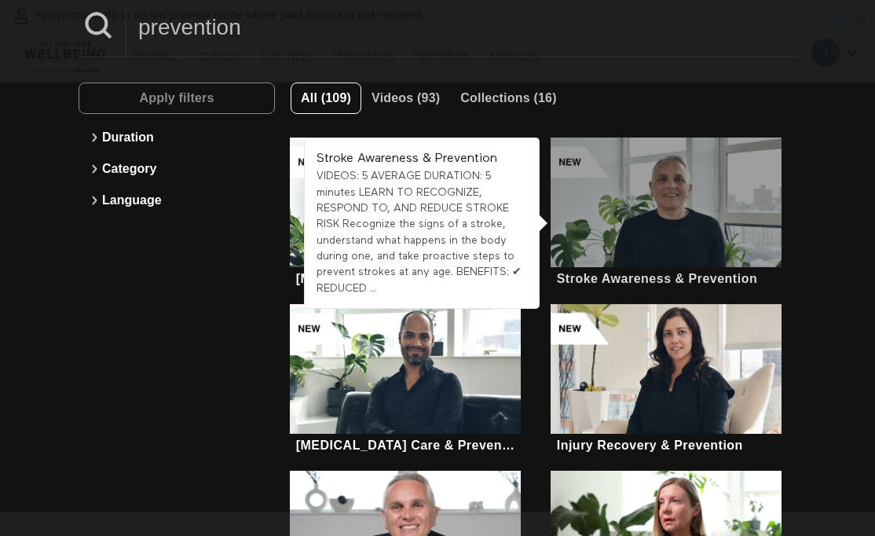
click at [669, 179] on div at bounding box center [666, 203] width 230 height 130
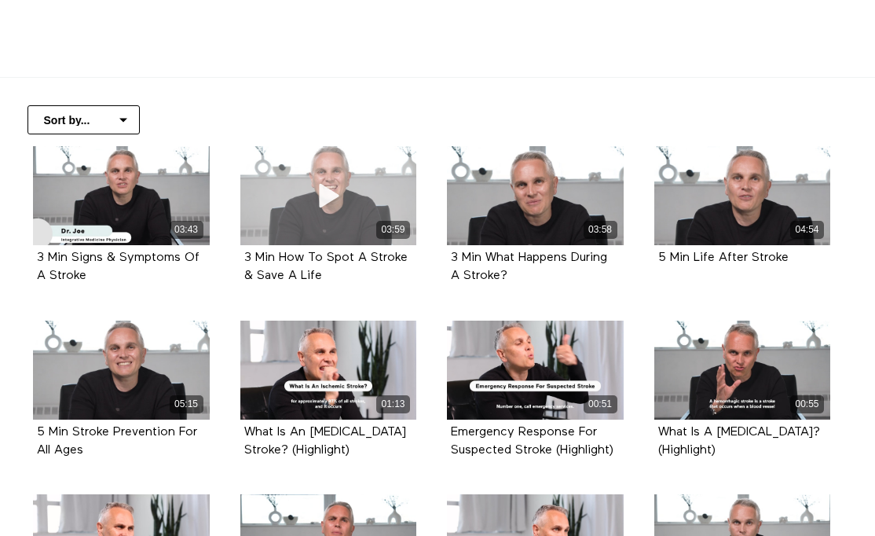
scroll to position [284, 0]
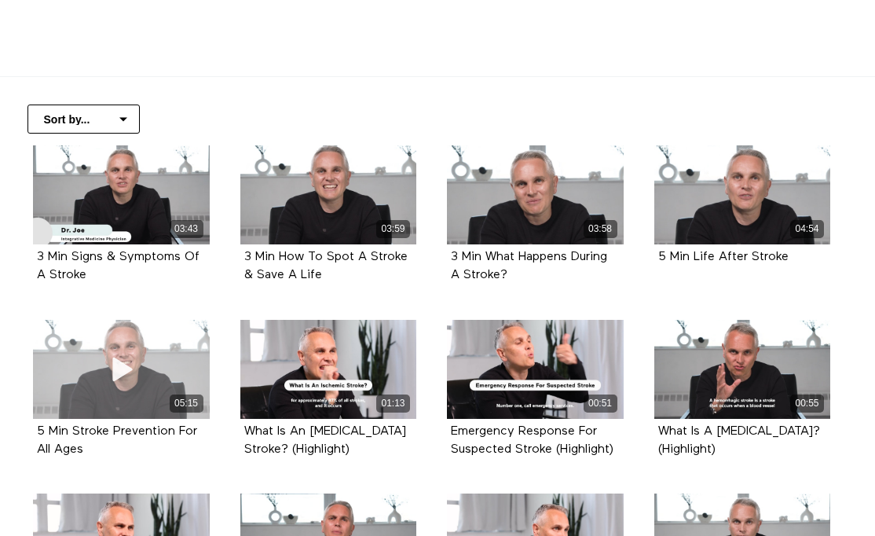
click at [98, 396] on div "05:15" at bounding box center [121, 403] width 177 height 18
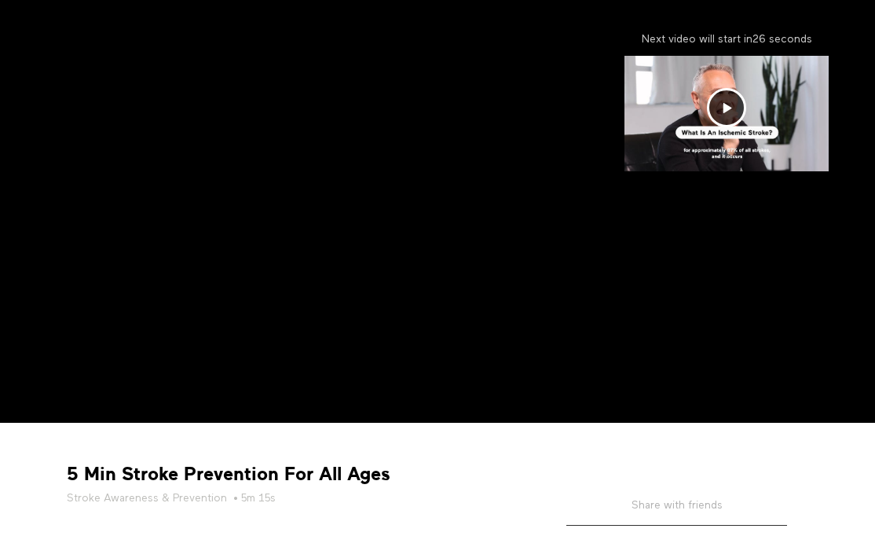
scroll to position [303, 0]
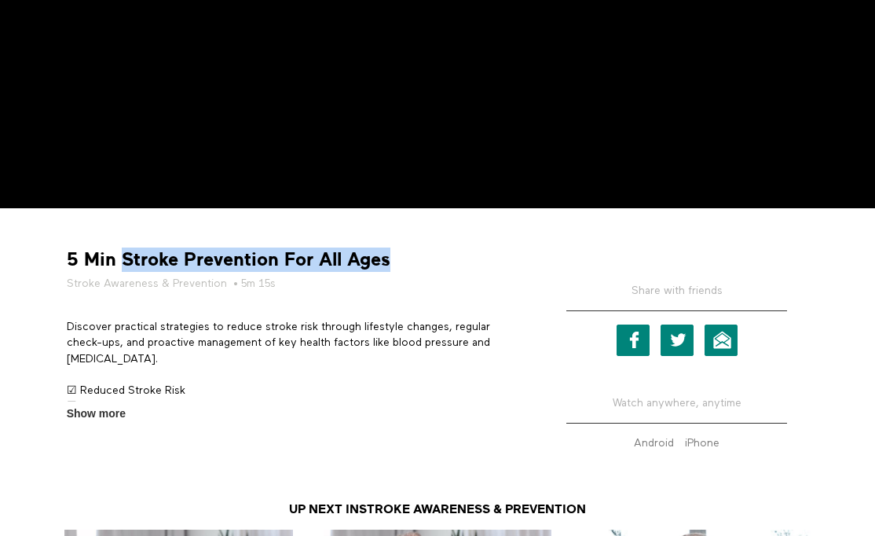
drag, startPoint x: 119, startPoint y: 259, endPoint x: 454, endPoint y: 259, distance: 334.8
click at [454, 259] on div "5 Min Stroke Prevention For All Ages Stroke Awareness & Prevention • 5m 15s" at bounding box center [294, 270] width 467 height 44
copy strong "Stroke Prevention For All Ages"
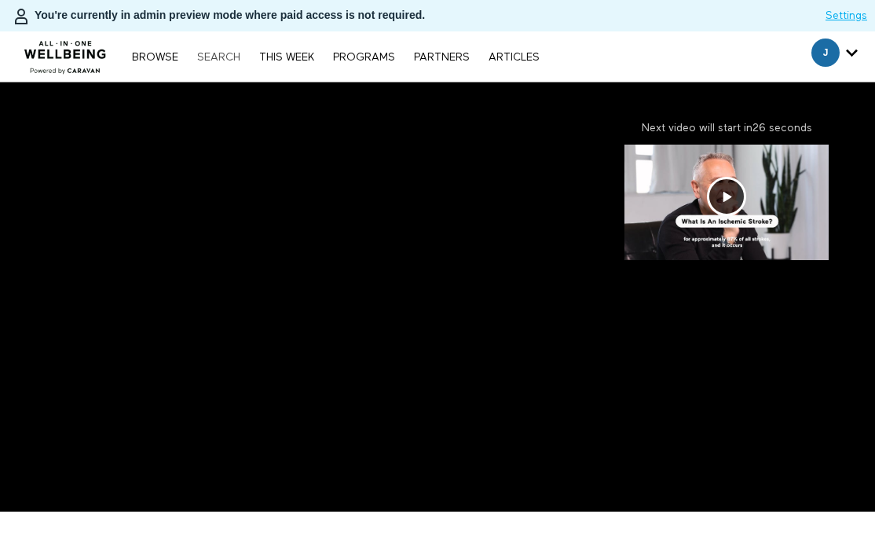
click at [218, 61] on link "Search" at bounding box center [218, 57] width 59 height 11
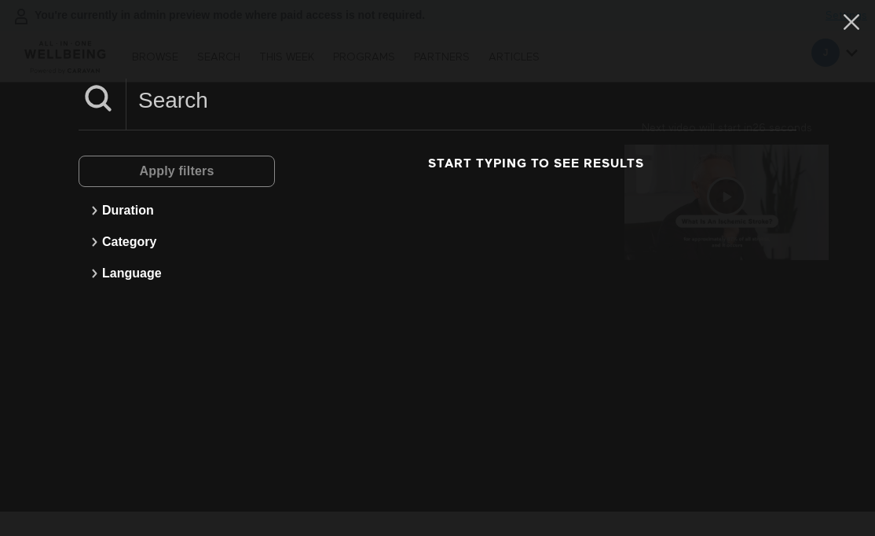
click at [276, 93] on input at bounding box center [462, 100] width 670 height 43
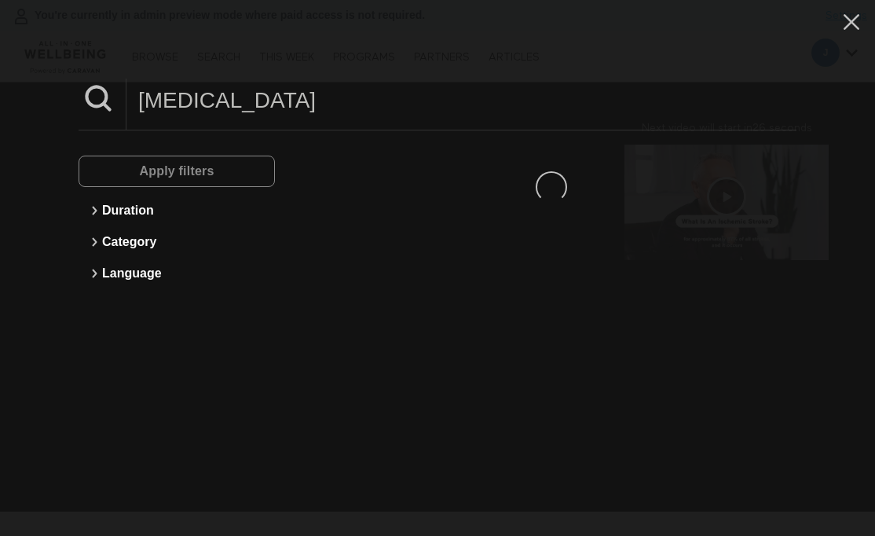
type input "[MEDICAL_DATA]"
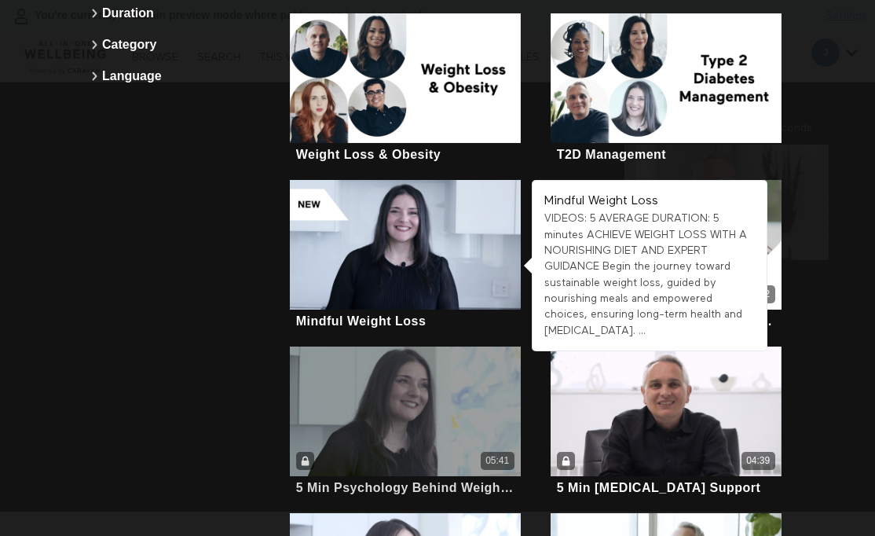
scroll to position [210, 0]
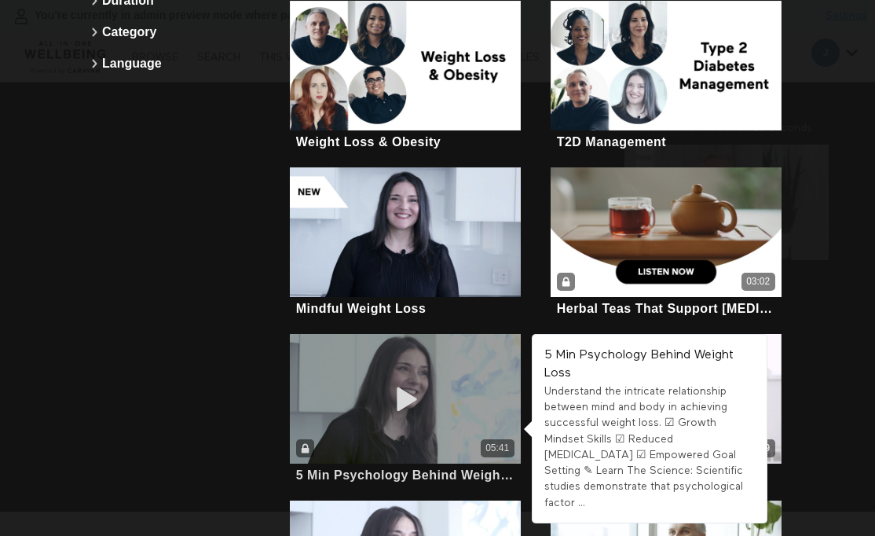
click at [477, 390] on div "05:41" at bounding box center [405, 399] width 230 height 130
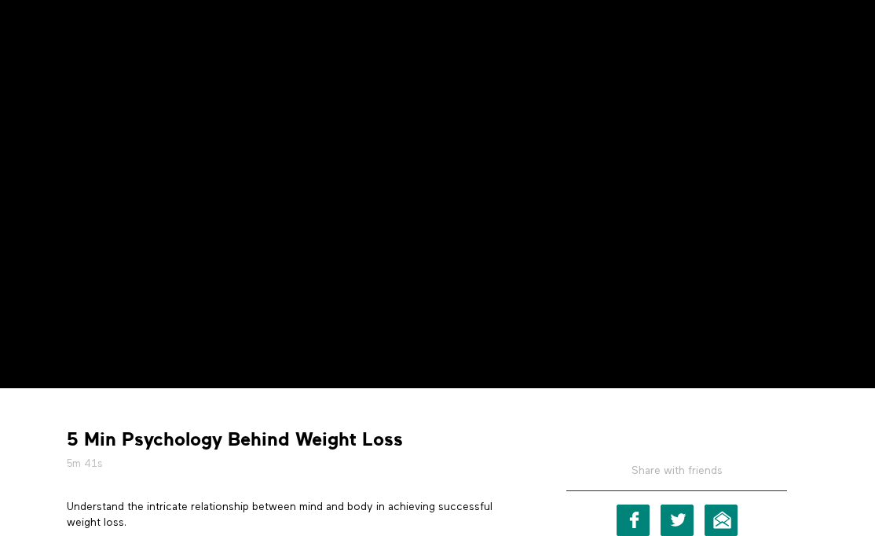
scroll to position [354, 0]
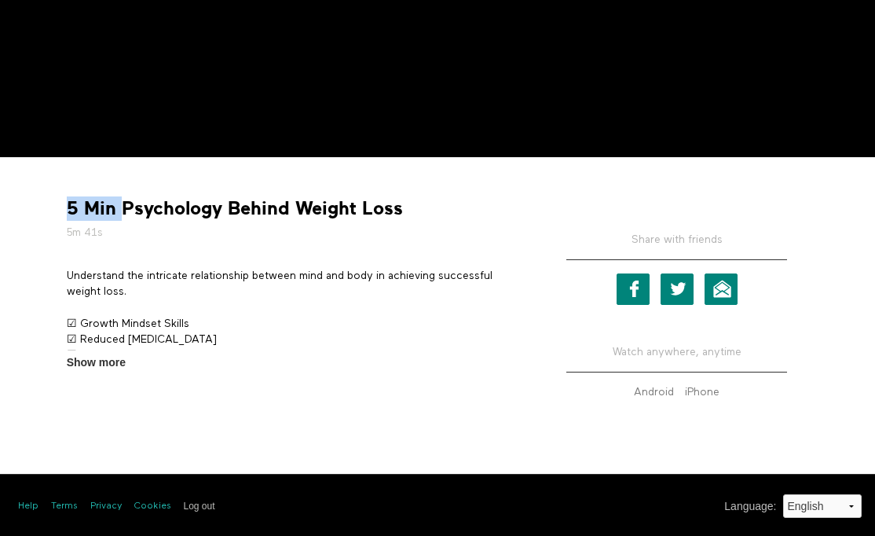
drag, startPoint x: 122, startPoint y: 210, endPoint x: 399, endPoint y: 198, distance: 277.7
click at [399, 198] on strong "5 Min Psychology Behind Weight Loss" at bounding box center [235, 208] width 336 height 24
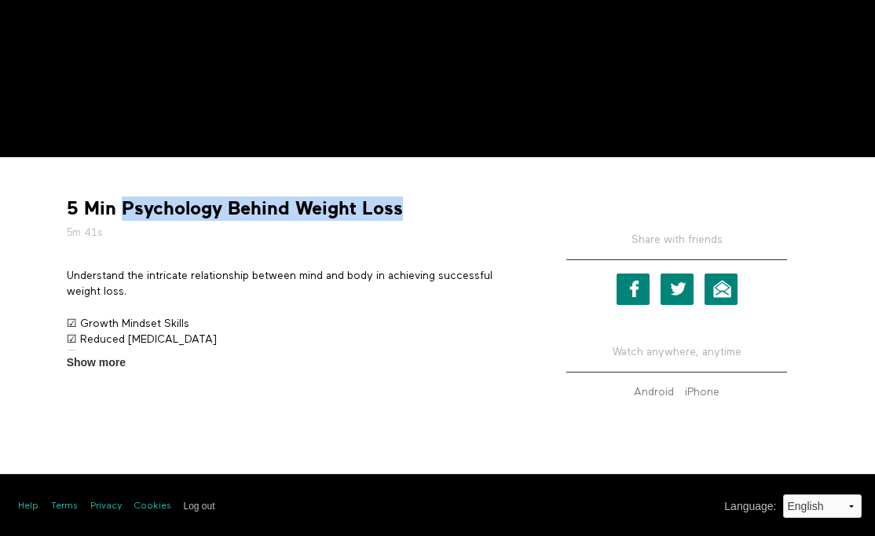
copy strong "Psychology Behind Weight Loss"
